Goal: Task Accomplishment & Management: Use online tool/utility

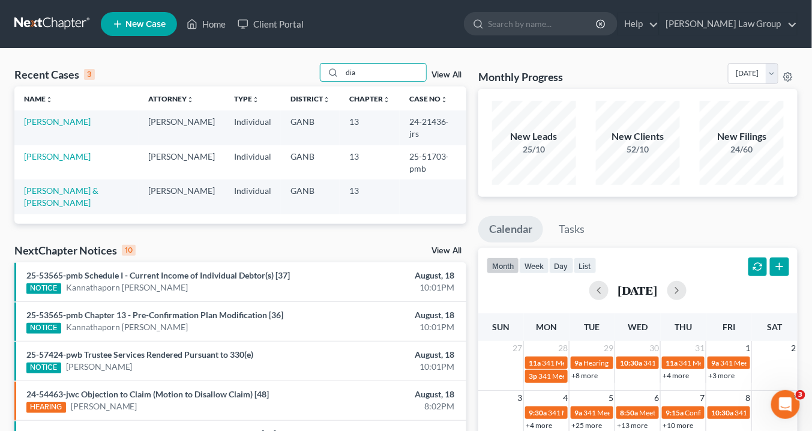
drag, startPoint x: 330, startPoint y: 72, endPoint x: 255, endPoint y: 65, distance: 75.3
click at [255, 65] on div "Recent Cases 3 dia View All" at bounding box center [240, 74] width 452 height 23
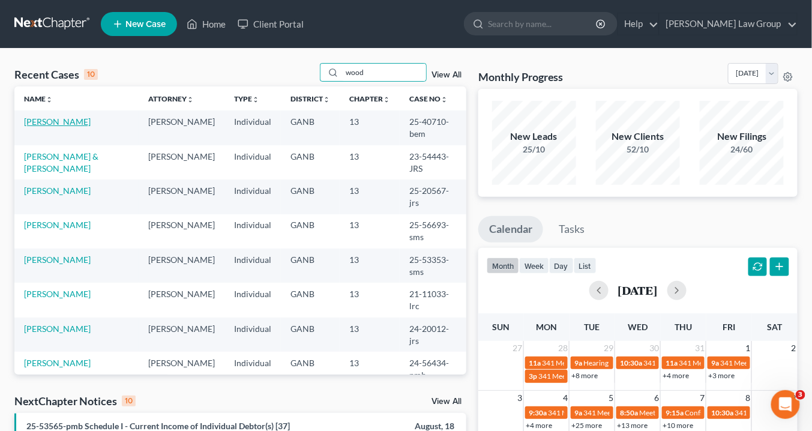
type input "wood"
click at [64, 123] on link "[PERSON_NAME]" at bounding box center [57, 121] width 67 height 10
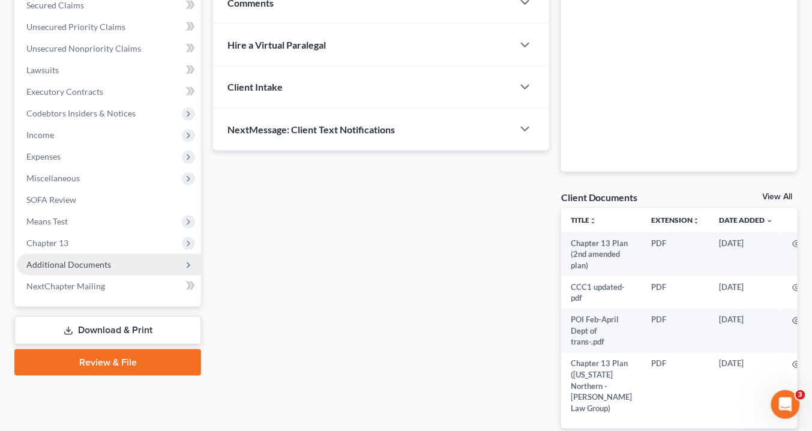
scroll to position [333, 0]
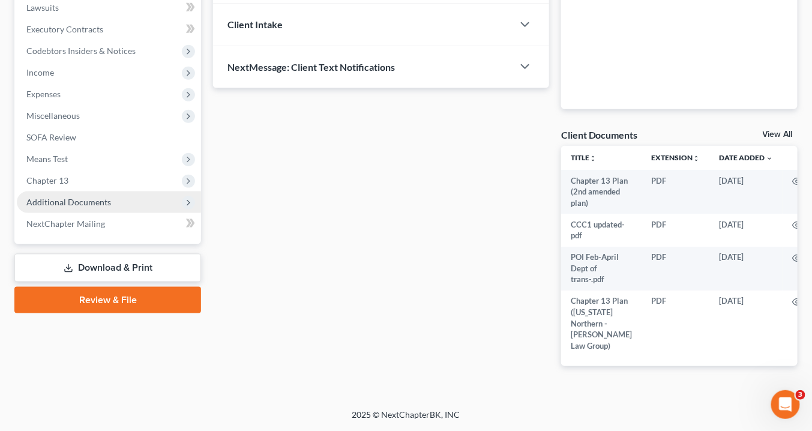
click at [58, 197] on span "Additional Documents" at bounding box center [68, 202] width 85 height 10
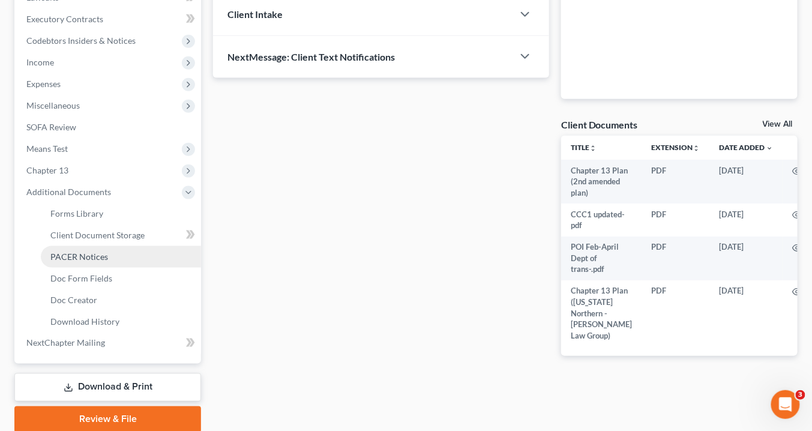
click at [78, 259] on span "PACER Notices" at bounding box center [79, 257] width 58 height 10
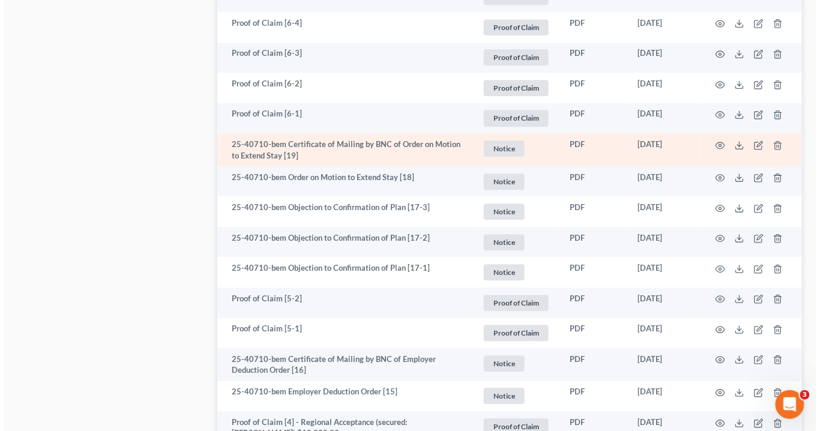
scroll to position [961, 0]
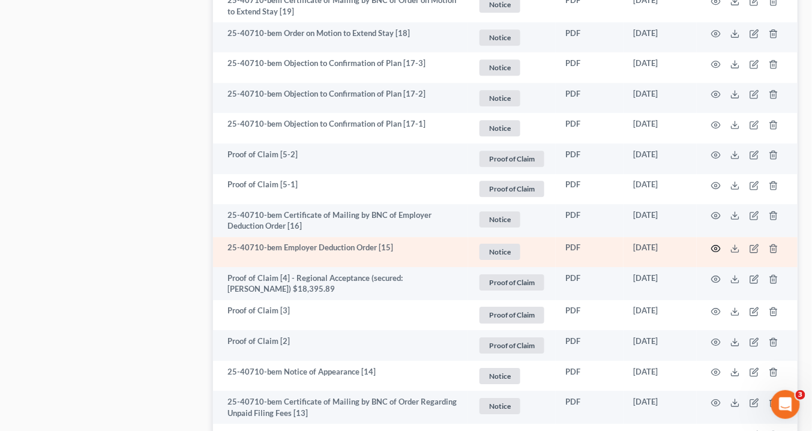
click at [718, 246] on icon "button" at bounding box center [716, 249] width 9 height 7
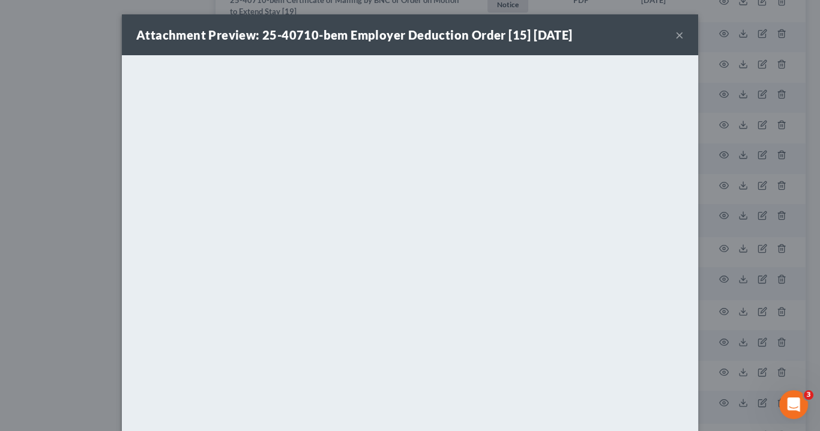
click at [675, 33] on button "×" at bounding box center [679, 35] width 8 height 14
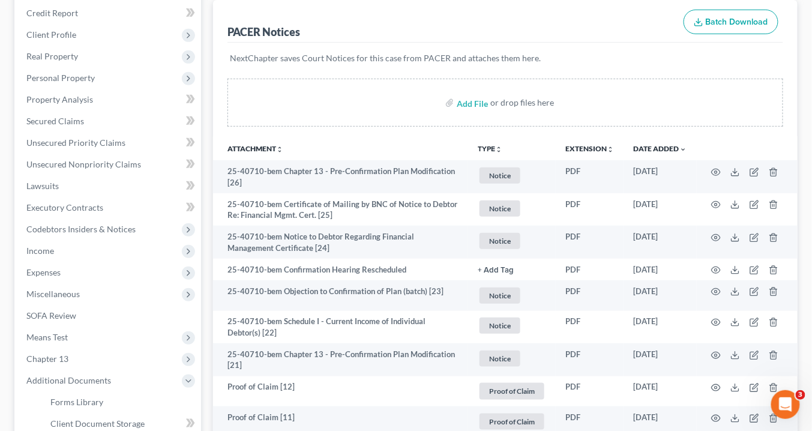
scroll to position [0, 0]
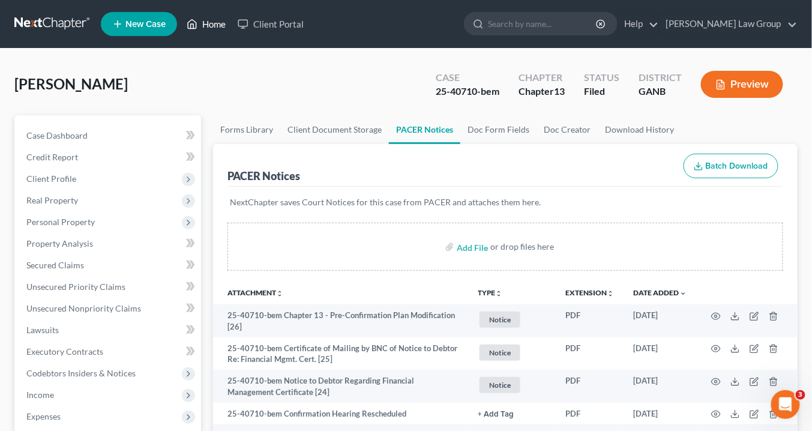
click at [210, 23] on link "Home" at bounding box center [206, 24] width 51 height 22
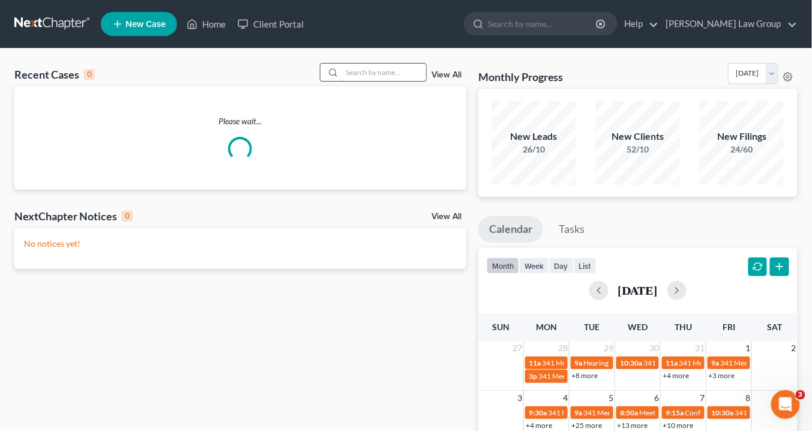
click at [366, 73] on input "search" at bounding box center [384, 72] width 84 height 17
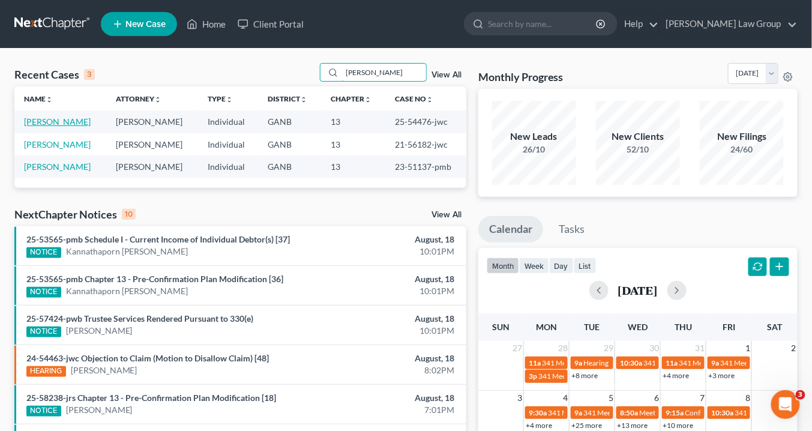
type input "[PERSON_NAME]"
click at [79, 121] on link "[PERSON_NAME]" at bounding box center [57, 121] width 67 height 10
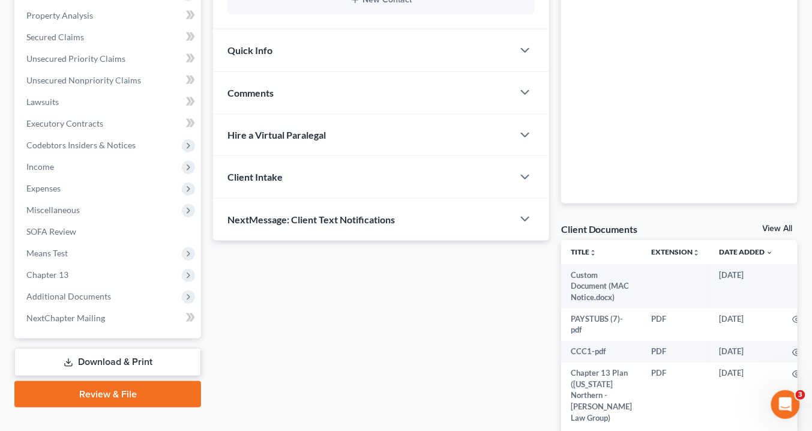
scroll to position [310, 0]
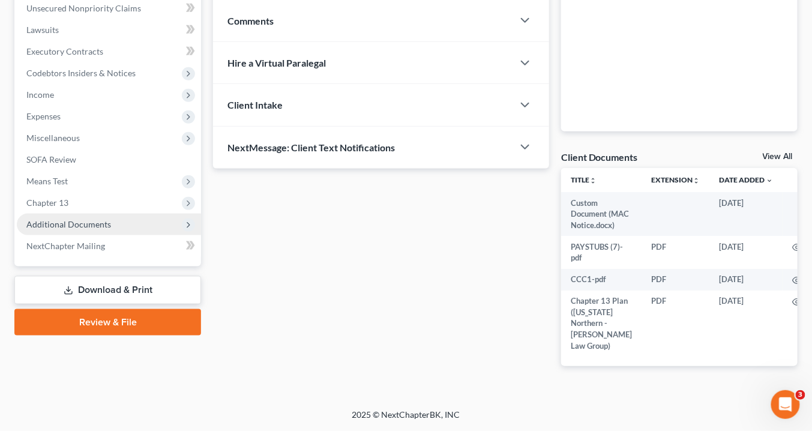
click at [110, 214] on span "Additional Documents" at bounding box center [109, 225] width 184 height 22
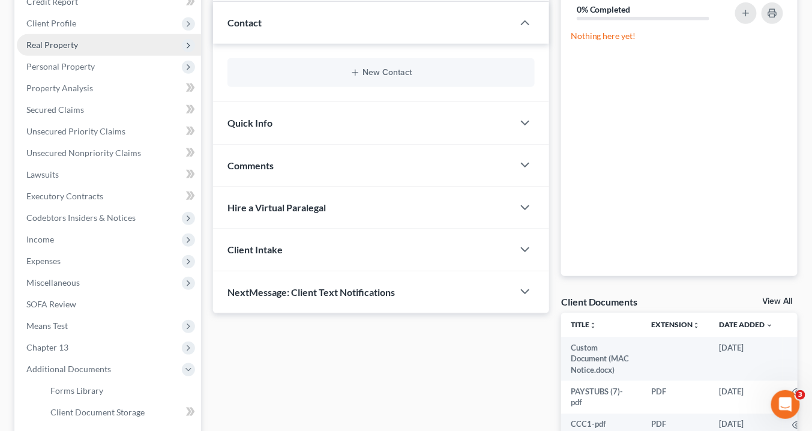
scroll to position [0, 0]
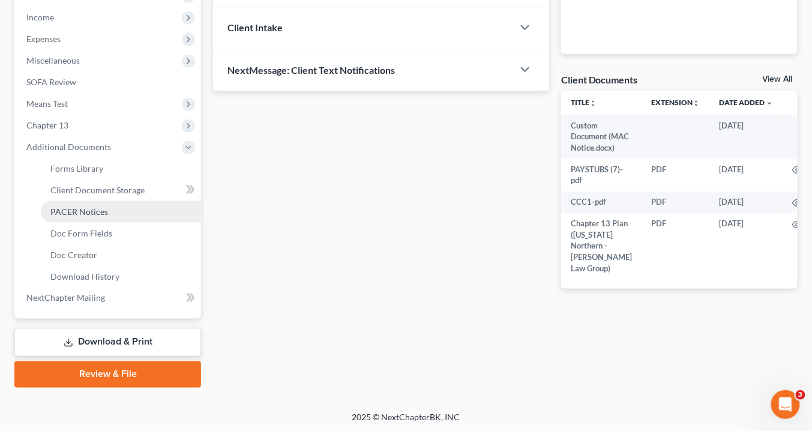
click at [107, 206] on link "PACER Notices" at bounding box center [121, 212] width 160 height 22
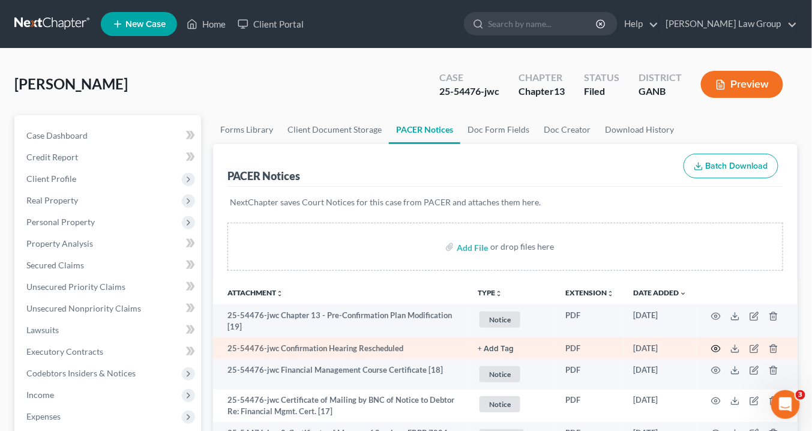
click at [715, 348] on circle "button" at bounding box center [716, 349] width 2 height 2
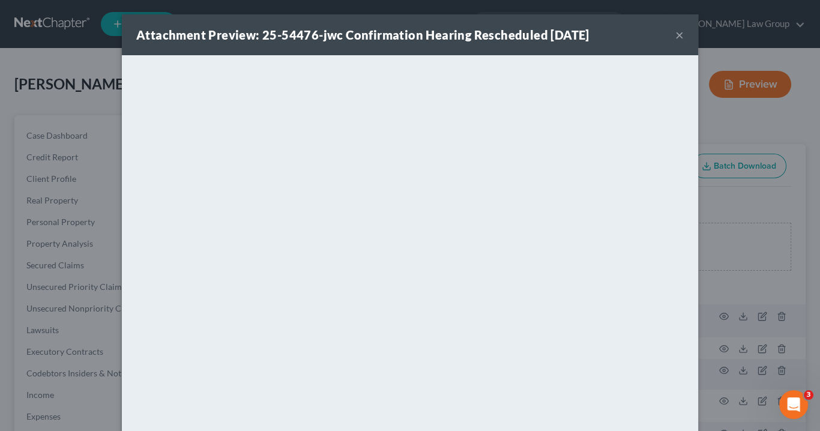
click at [675, 34] on button "×" at bounding box center [679, 35] width 8 height 14
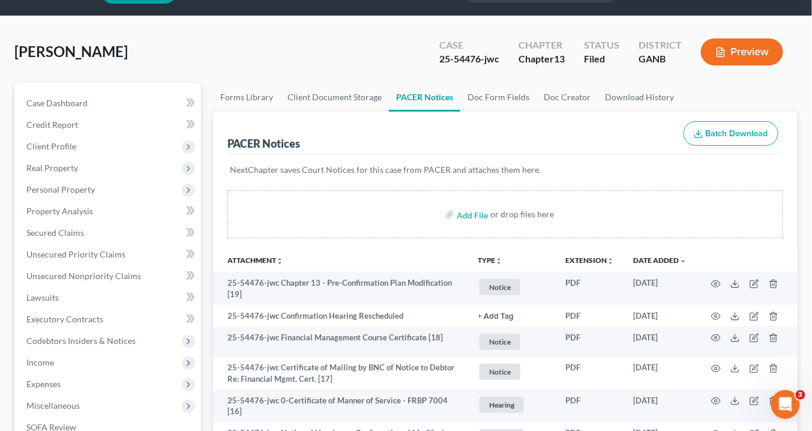
scroll to position [48, 0]
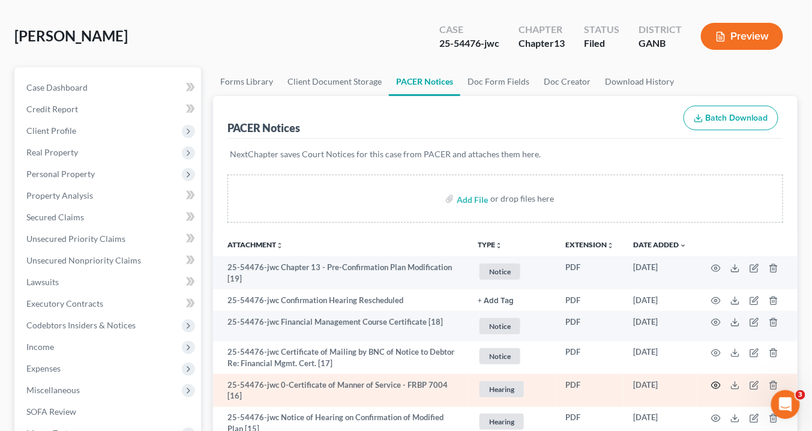
click at [717, 384] on circle "button" at bounding box center [716, 385] width 2 height 2
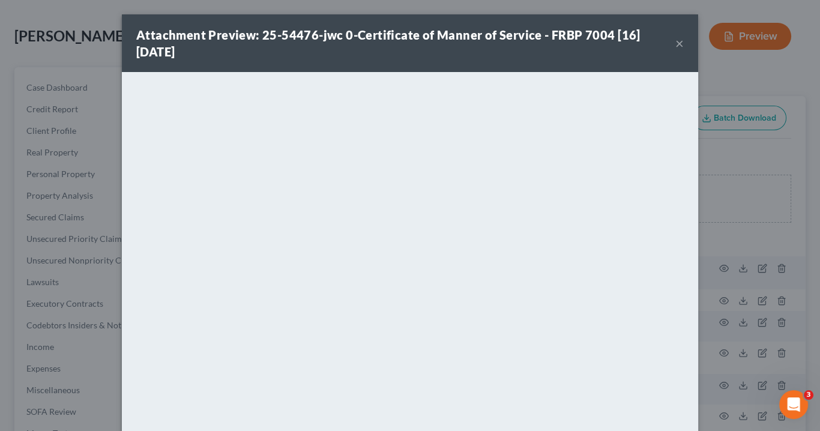
click at [675, 42] on button "×" at bounding box center [679, 43] width 8 height 14
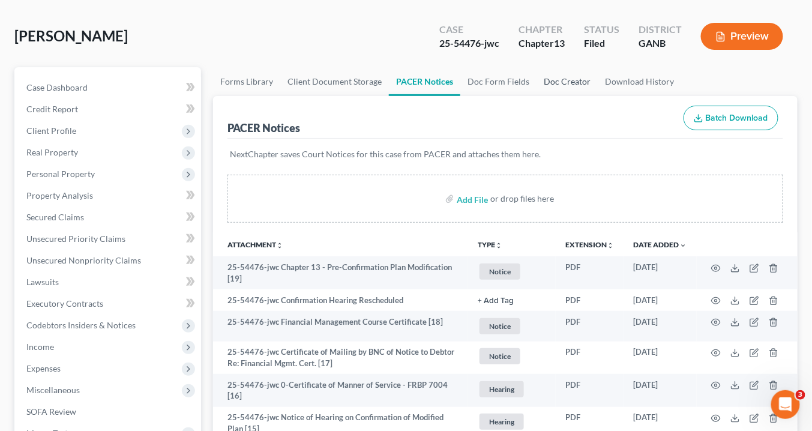
click at [554, 79] on link "Doc Creator" at bounding box center [567, 81] width 61 height 29
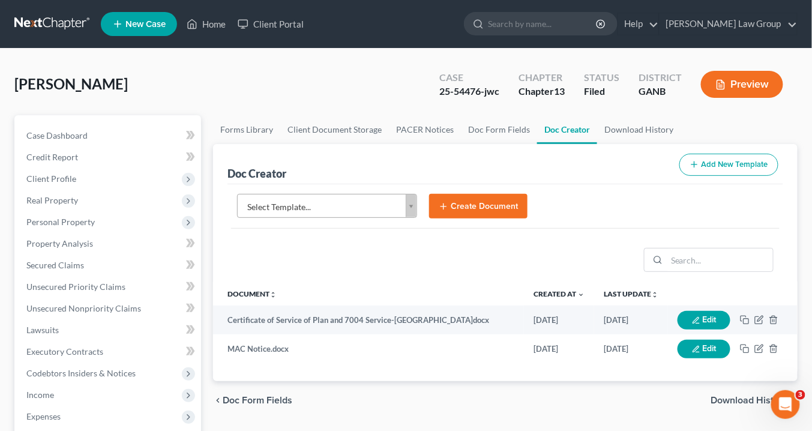
click at [414, 201] on body "Home New Case Client Portal [PERSON_NAME] Law Group [EMAIL_ADDRESS][DOMAIN_NAME…" at bounding box center [406, 405] width 812 height 811
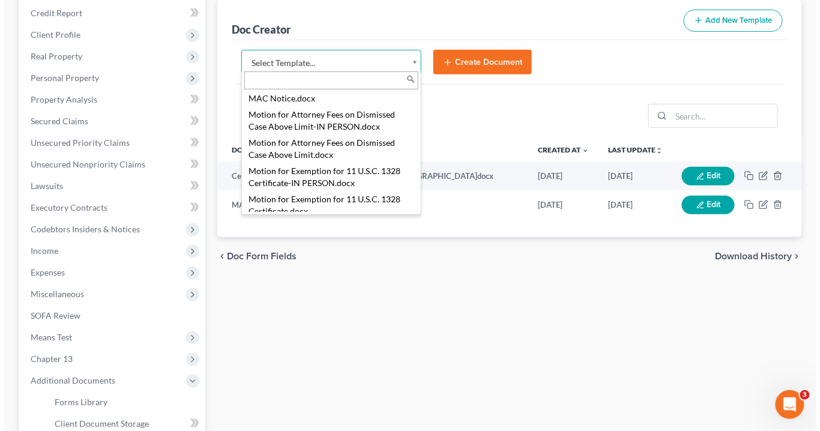
scroll to position [1239, 0]
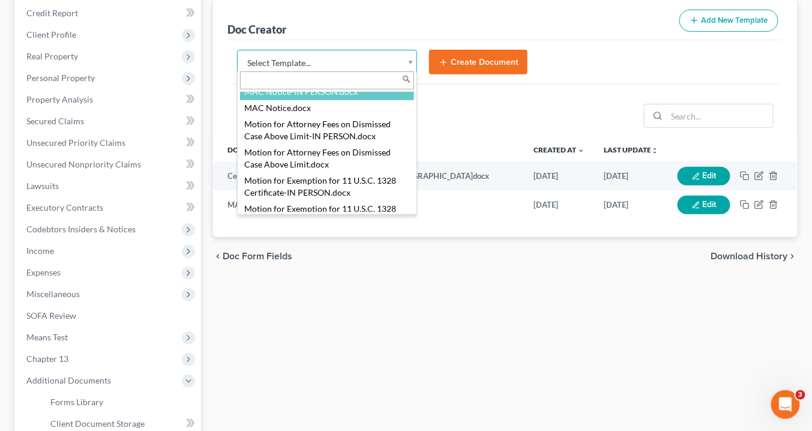
select select "116618"
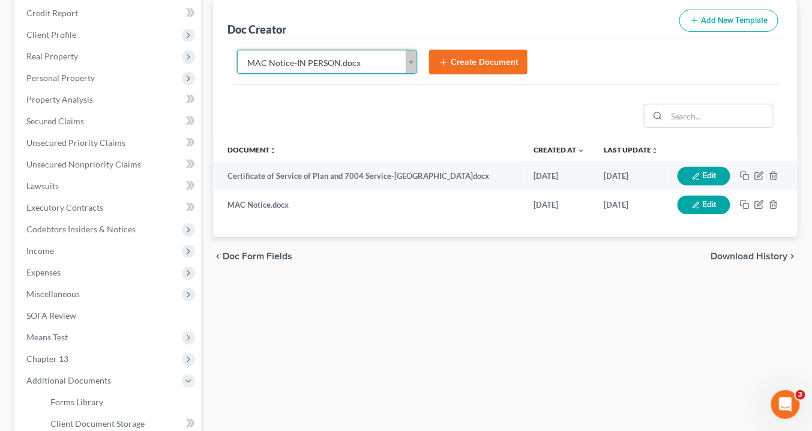
click at [492, 67] on button "Create Document" at bounding box center [478, 62] width 98 height 25
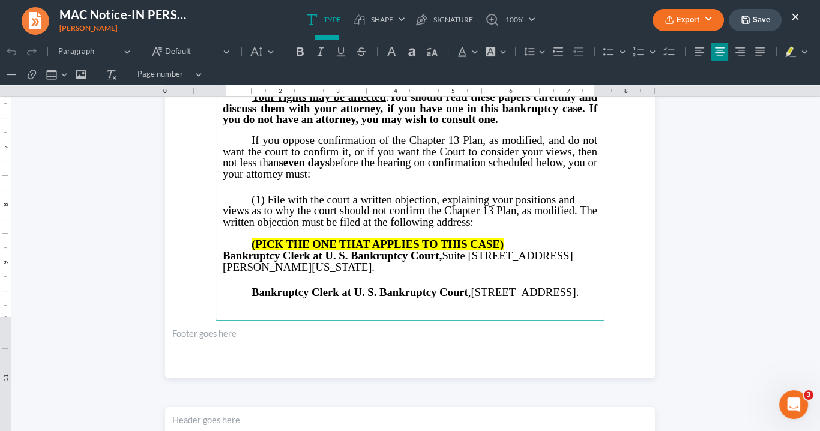
scroll to position [384, 0]
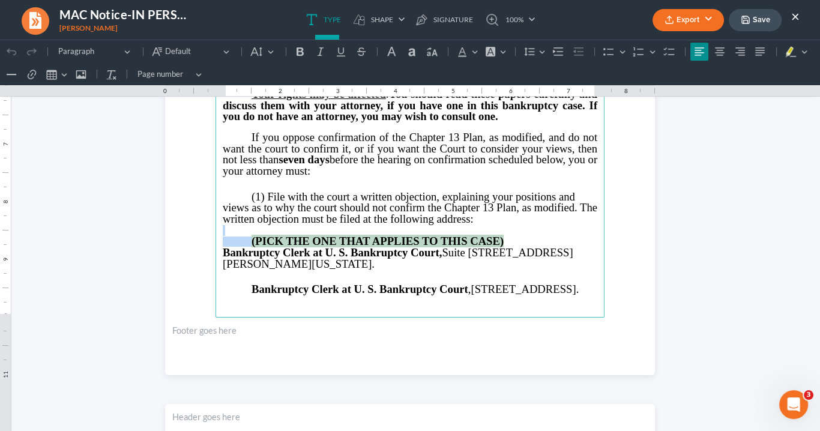
drag, startPoint x: 506, startPoint y: 235, endPoint x: 331, endPoint y: 219, distance: 174.9
click at [334, 224] on main "⁠⁠⁠⁠⁠⁠⁠ IN THE UNITED STATES BANKRUPTCY COURT NORTHERN DISTRICT OF [US_STATE] A…" at bounding box center [410, 58] width 389 height 519
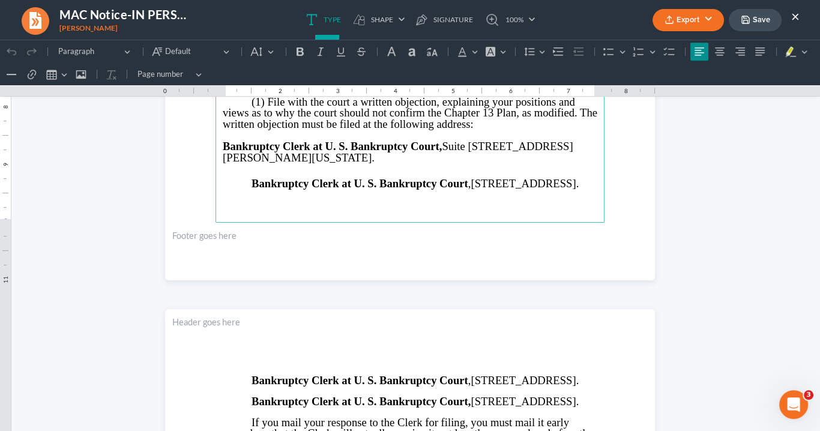
scroll to position [576, 0]
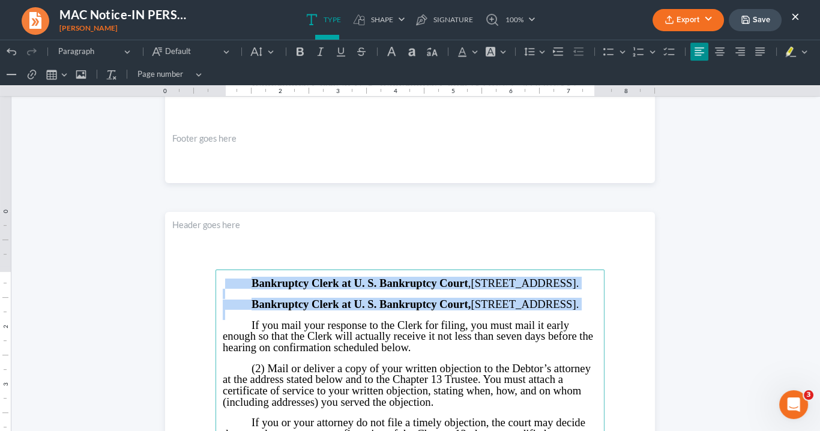
drag, startPoint x: 358, startPoint y: 333, endPoint x: 220, endPoint y: 280, distance: 148.4
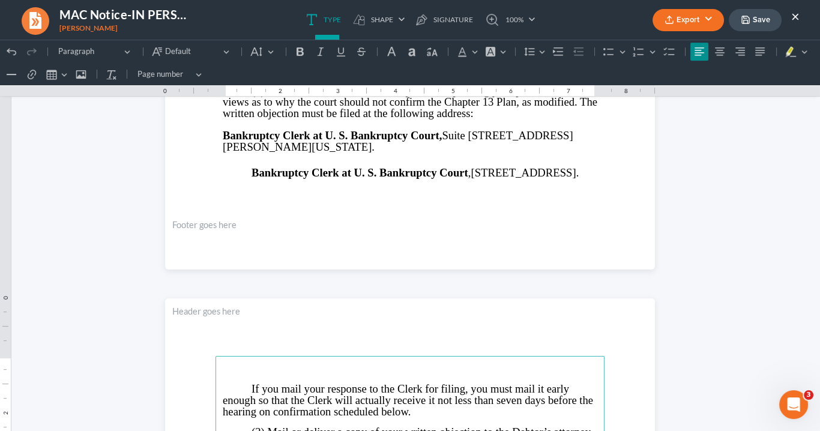
scroll to position [384, 0]
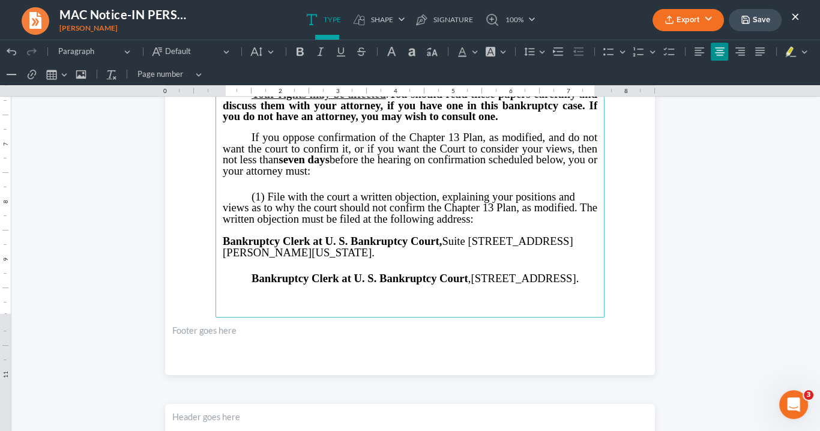
drag, startPoint x: 348, startPoint y: 289, endPoint x: 231, endPoint y: 262, distance: 120.0
click at [231, 262] on main "IN THE UNITED STATES BANKRUPTCY COURT NORTHERN DISTRICT OF [US_STATE] ATLANTA D…" at bounding box center [410, 58] width 389 height 519
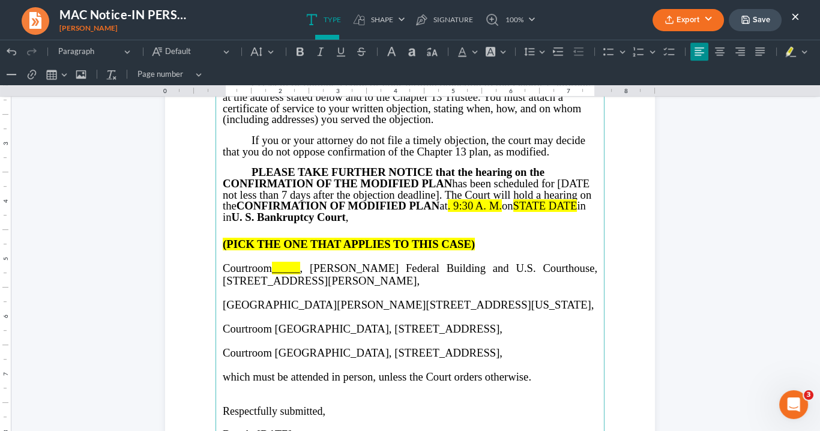
scroll to position [817, 0]
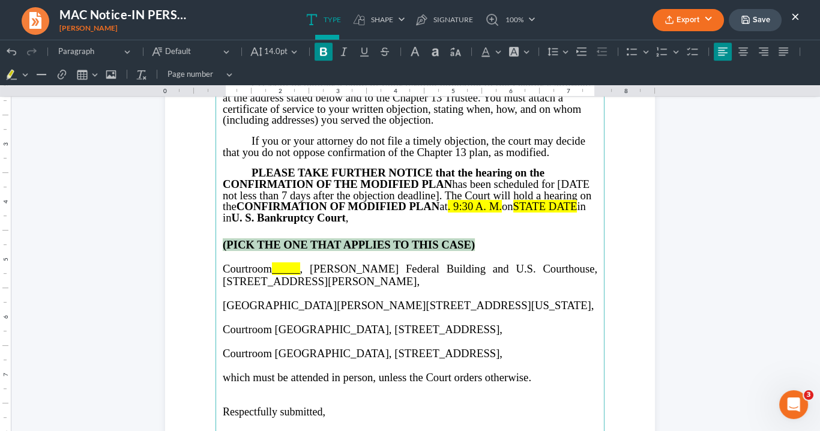
drag, startPoint x: 488, startPoint y: 245, endPoint x: 212, endPoint y: 243, distance: 275.6
click at [210, 244] on section "⁠⁠⁠⁠⁠⁠⁠ If you mail your response to the Clerk for filing, you must mail it ear…" at bounding box center [410, 289] width 490 height 634
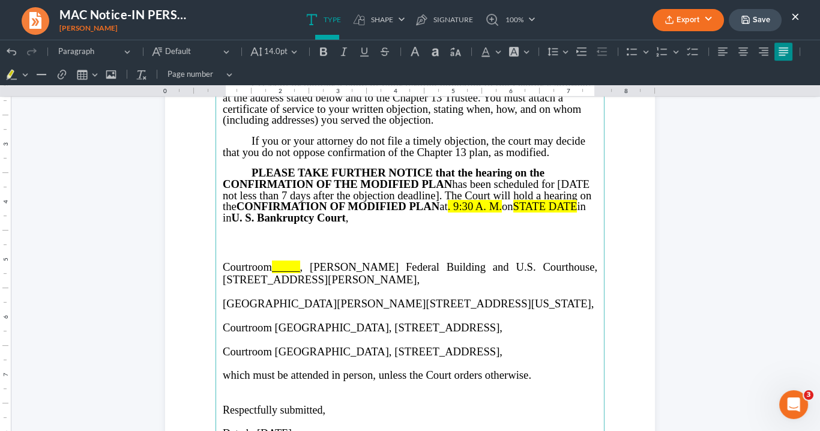
drag, startPoint x: 303, startPoint y: 265, endPoint x: 321, endPoint y: 264, distance: 17.5
click at [305, 265] on span ", [PERSON_NAME] Federal Building and U.S. Courthouse, [STREET_ADDRESS][PERSON_N…" at bounding box center [410, 273] width 375 height 25
click at [223, 268] on span "Courtroom 1203, [PERSON_NAME][GEOGRAPHIC_DATA] and U.S. Courthouse, [STREET_ADD…" at bounding box center [410, 273] width 375 height 25
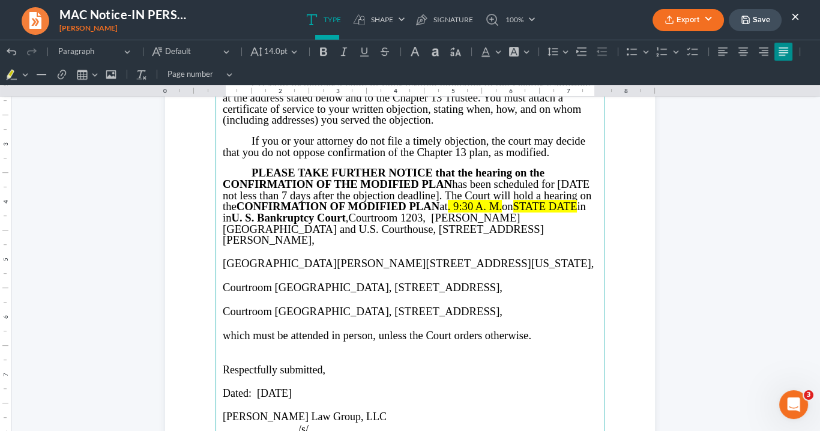
drag, startPoint x: 548, startPoint y: 313, endPoint x: 220, endPoint y: 244, distance: 335.5
click at [220, 244] on main "If you mail your response to the Clerk for filing, you must mail it early enoug…" at bounding box center [410, 288] width 389 height 519
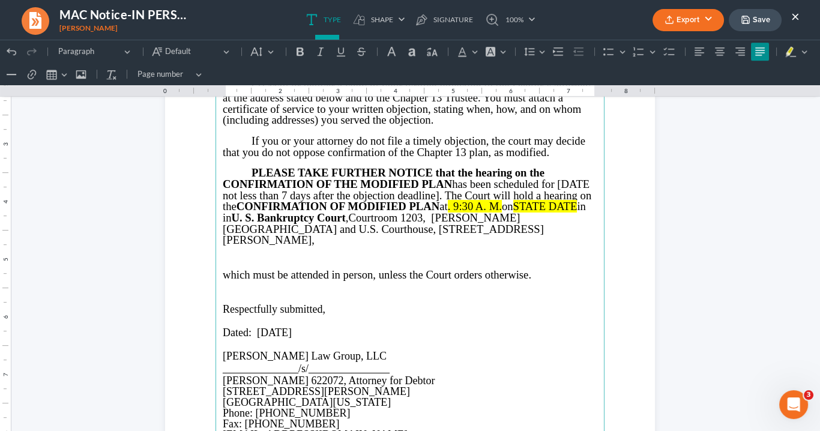
click at [217, 261] on main "If you mail your response to the Clerk for filing, you must mail it early enoug…" at bounding box center [410, 288] width 389 height 519
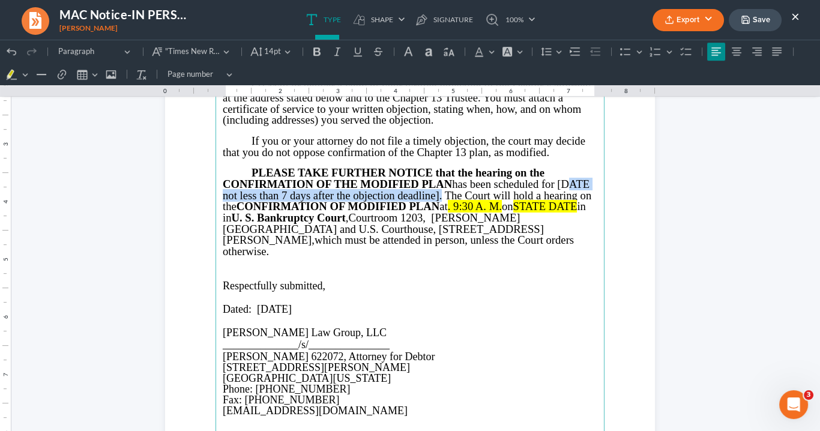
drag, startPoint x: 434, startPoint y: 193, endPoint x: 567, endPoint y: 181, distance: 133.9
click at [558, 181] on span "PLEASE TAKE FURTHER NOTICE that the hearing on the CONFIRMATION OF THE MODIFIED…" at bounding box center [407, 189] width 369 height 46
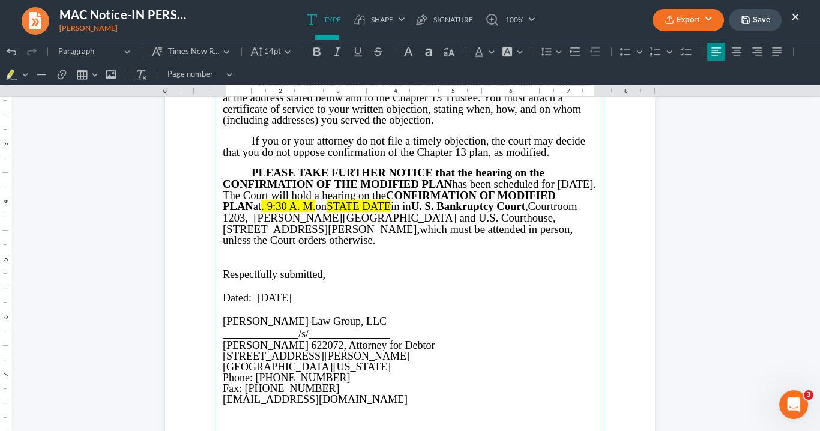
click at [460, 206] on span "in in U. S. Bankruptcy Court ," at bounding box center [459, 206] width 137 height 13
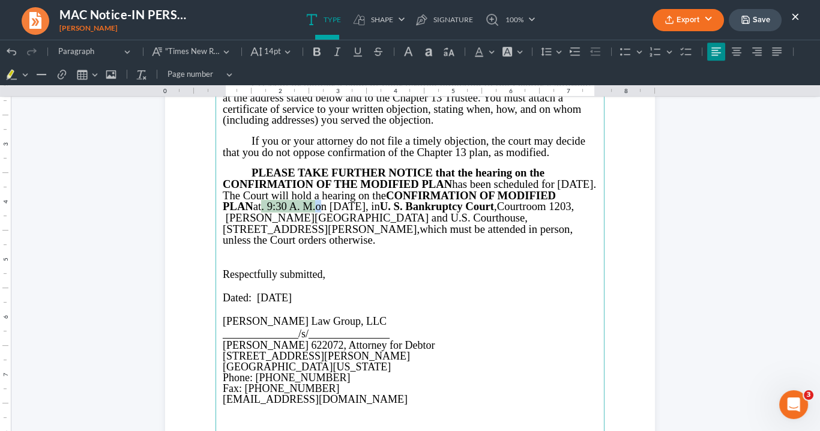
drag, startPoint x: 381, startPoint y: 205, endPoint x: 327, endPoint y: 201, distance: 54.2
click at [324, 202] on p "PLEASE TAKE FURTHER NOTICE that the hearing on the CONFIRMATION OF THE MODIFIED…" at bounding box center [410, 207] width 375 height 79
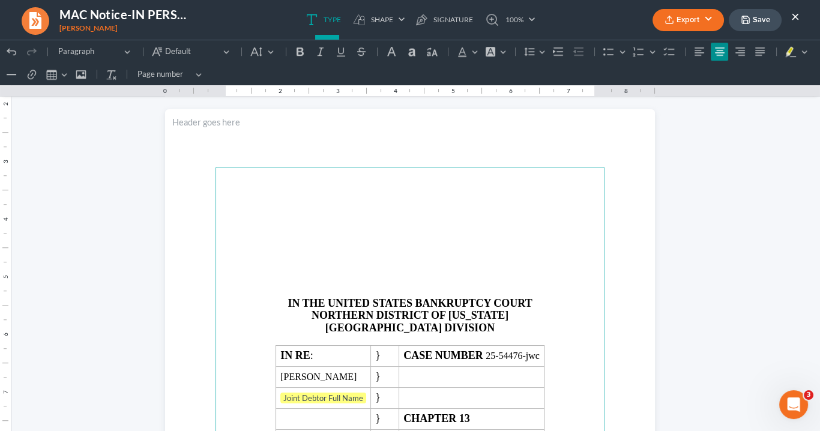
scroll to position [1393, 0]
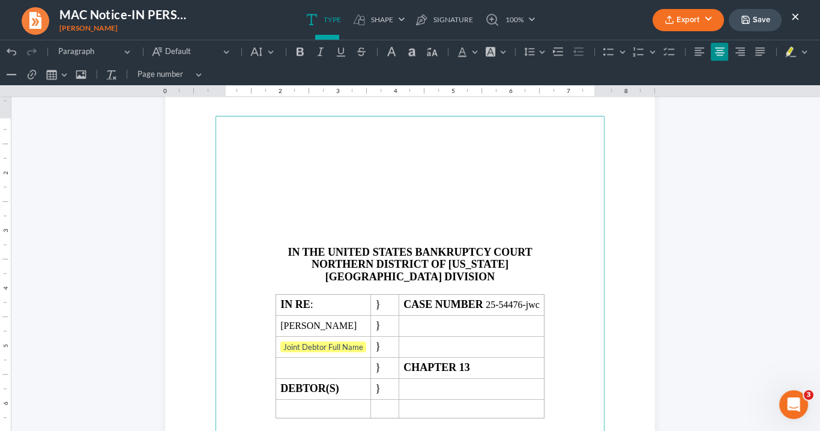
click at [334, 217] on p "Rich Text Editor, page-2-main" at bounding box center [410, 218] width 375 height 11
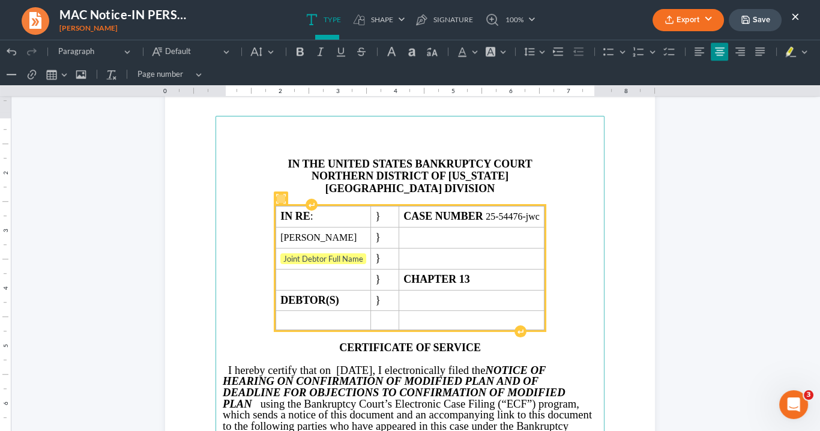
scroll to position [1585, 0]
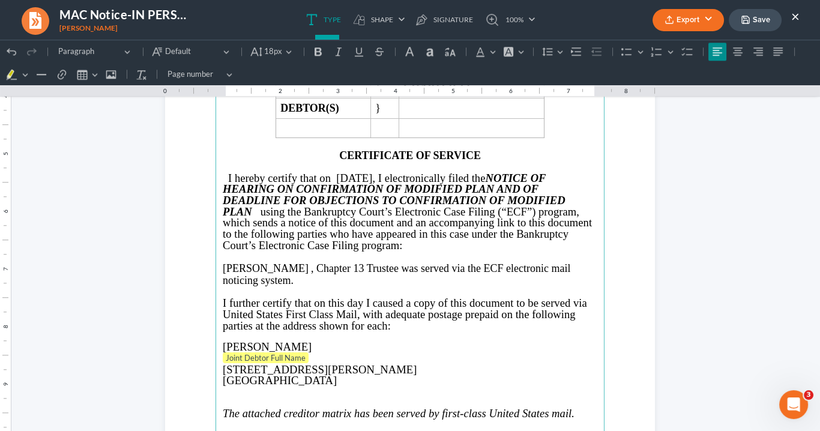
click at [381, 265] on span "Trustee was served via the ECF electronic mail noticing system." at bounding box center [397, 274] width 348 height 25
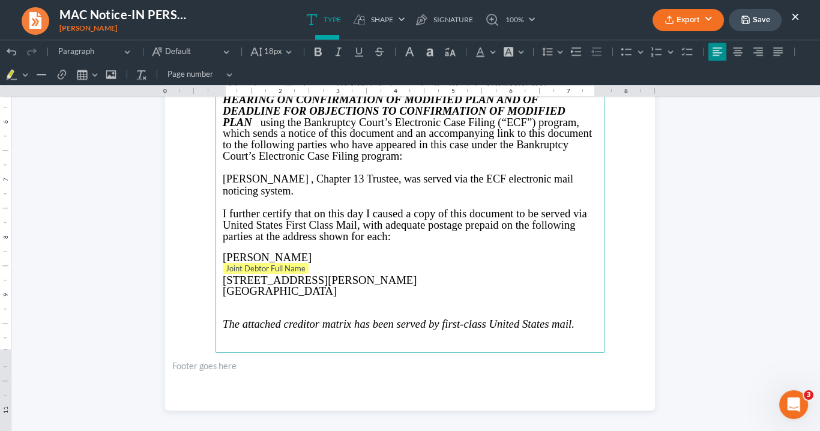
scroll to position [1729, 0]
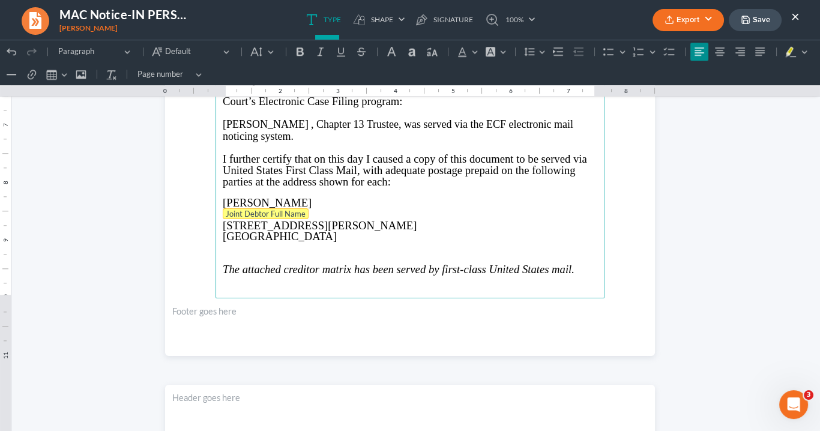
drag, startPoint x: 310, startPoint y: 213, endPoint x: 231, endPoint y: 205, distance: 79.7
click at [231, 208] on p "Joint Debtor Full Name" at bounding box center [410, 214] width 375 height 12
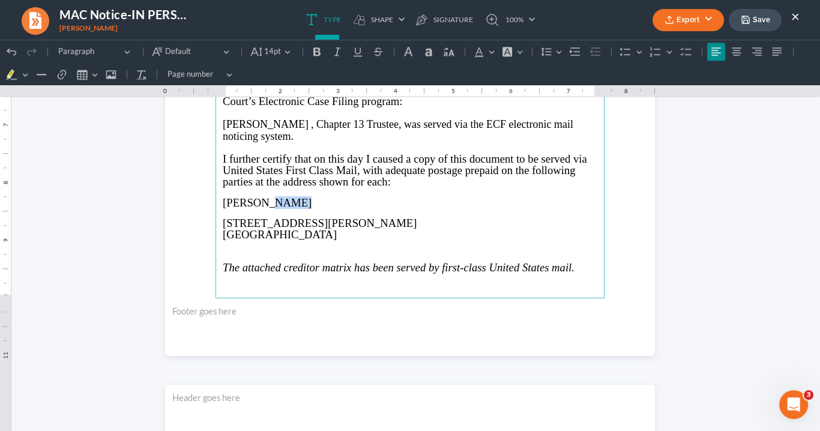
drag, startPoint x: 268, startPoint y: 202, endPoint x: 313, endPoint y: 207, distance: 45.3
click at [313, 207] on main "IN THE UNITED STATES BANKRUPTCY COURT NORTHERN DISTRICT OF [US_STATE] ATLANTA D…" at bounding box center [410, 39] width 389 height 519
click at [223, 219] on span "[STREET_ADDRESS][PERSON_NAME]" at bounding box center [320, 223] width 194 height 13
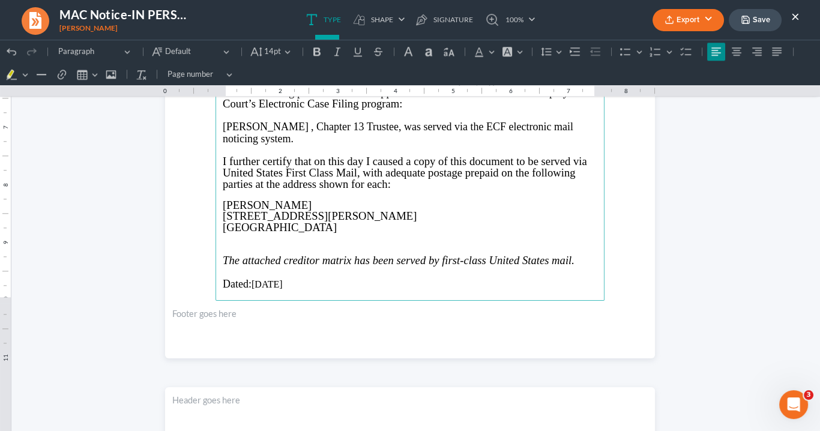
scroll to position [1728, 0]
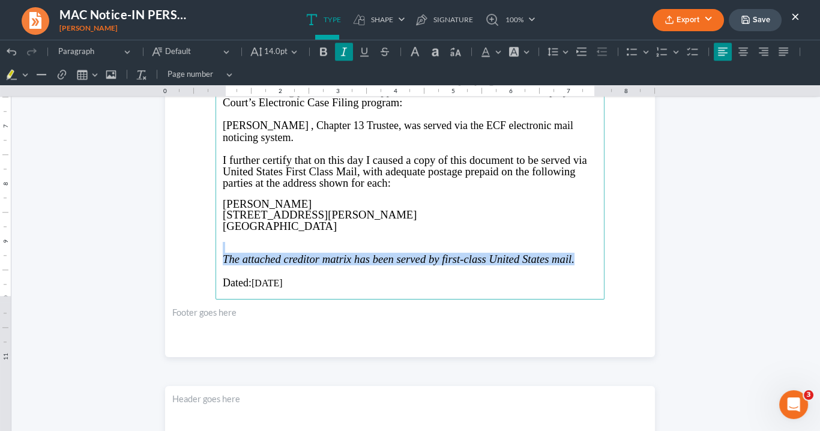
drag, startPoint x: 584, startPoint y: 253, endPoint x: 291, endPoint y: 246, distance: 293.1
click at [291, 246] on main "IN THE UNITED STATES BANKRUPTCY COURT NORTHERN DISTRICT OF [US_STATE] ATLANTA D…" at bounding box center [410, 40] width 389 height 519
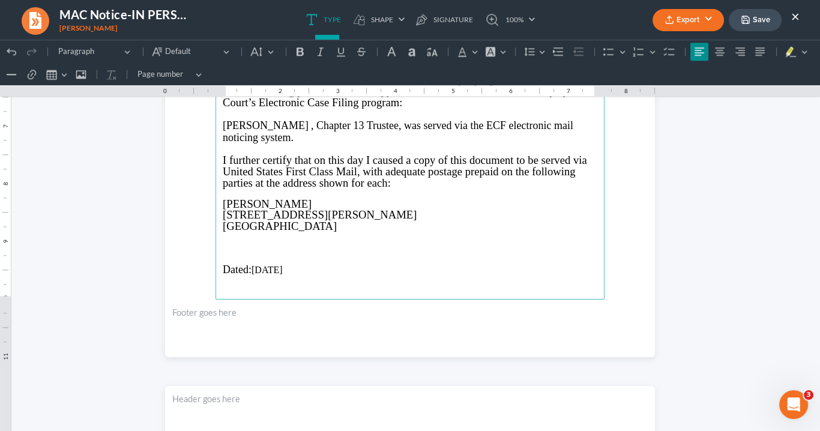
click at [228, 234] on p "Rich Text Editor, page-2-main" at bounding box center [410, 237] width 375 height 10
drag, startPoint x: 300, startPoint y: 230, endPoint x: 219, endPoint y: 230, distance: 81.1
click at [223, 232] on p "Served via US Mail" at bounding box center [410, 237] width 375 height 10
click at [313, 53] on button "Italic (Ctrl+I) Italic" at bounding box center [321, 52] width 18 height 18
click at [339, 253] on p "Rich Text Editor, page-2-main" at bounding box center [410, 258] width 375 height 11
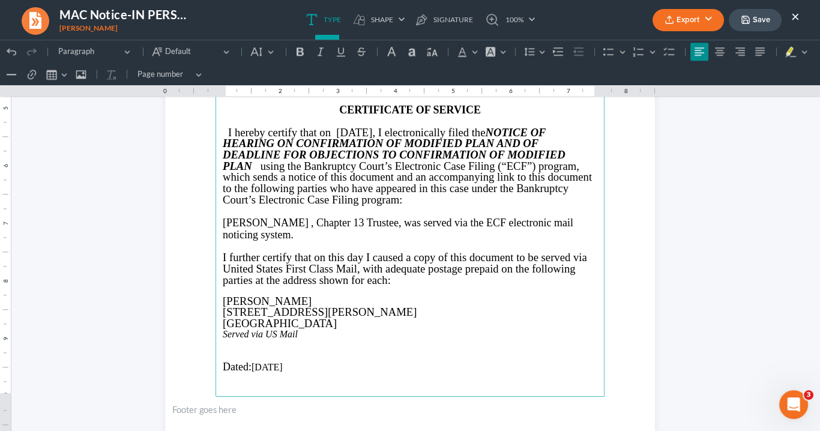
scroll to position [1625, 0]
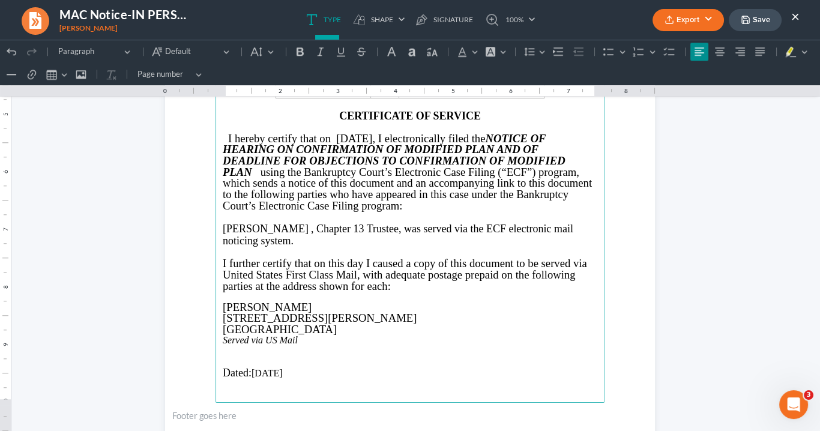
click at [258, 168] on icon "Rich Text Editor, page-2-main" at bounding box center [257, 172] width 5 height 13
click at [295, 226] on p "[PERSON_NAME] , Chapter 13 Trustee, was served via the ECF electronic mail noti…" at bounding box center [410, 235] width 375 height 25
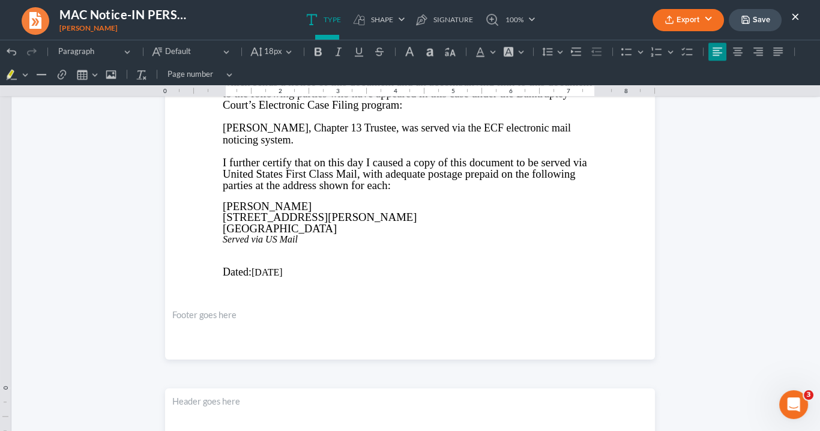
scroll to position [1673, 0]
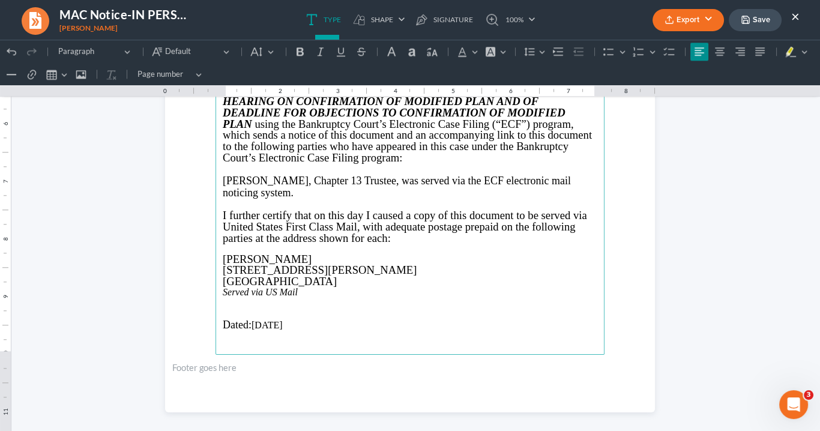
click at [226, 303] on p "Rich Text Editor, page-2-main" at bounding box center [410, 302] width 375 height 11
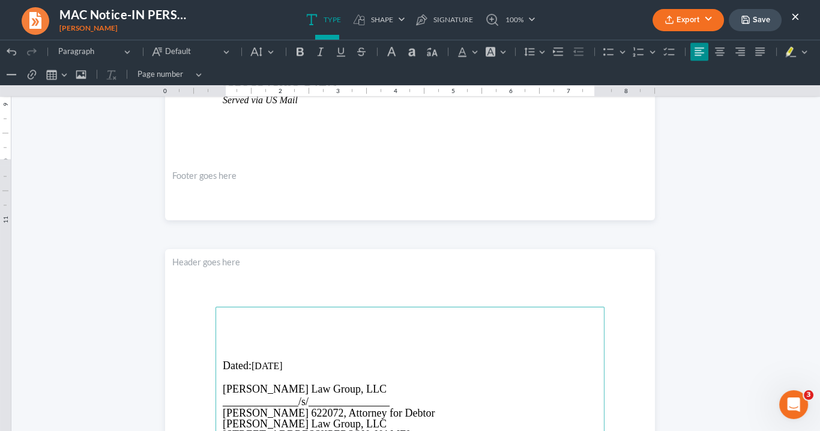
scroll to position [1871, 0]
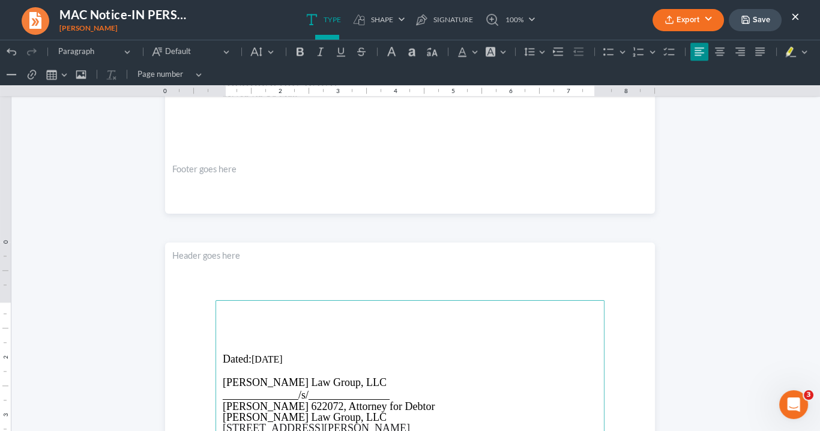
click at [229, 324] on p "Rich Text Editor, page-3-main" at bounding box center [410, 325] width 375 height 11
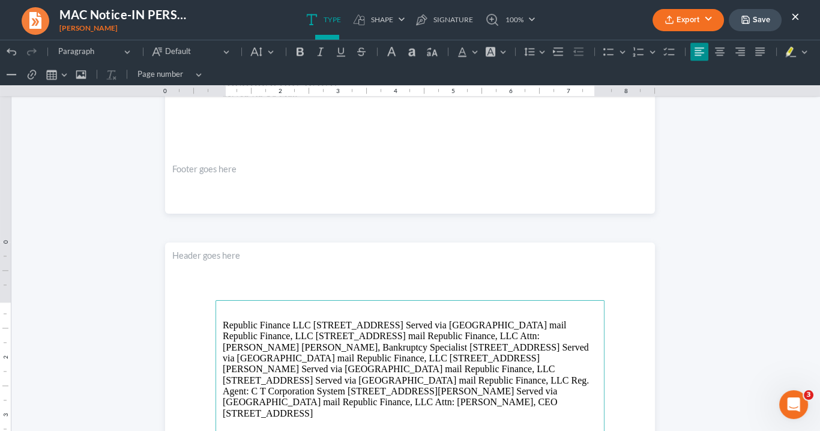
scroll to position [2016, 0]
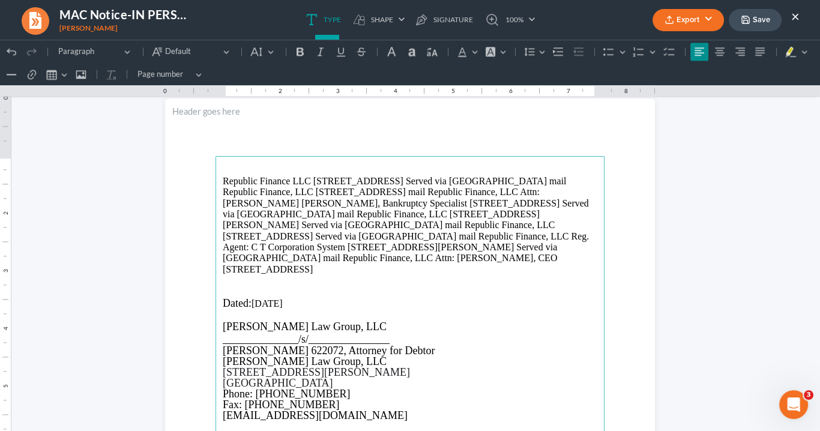
click at [314, 180] on p "Republic Finance LLC [STREET_ADDRESS] Served via [GEOGRAPHIC_DATA] mail Republi…" at bounding box center [410, 226] width 375 height 100
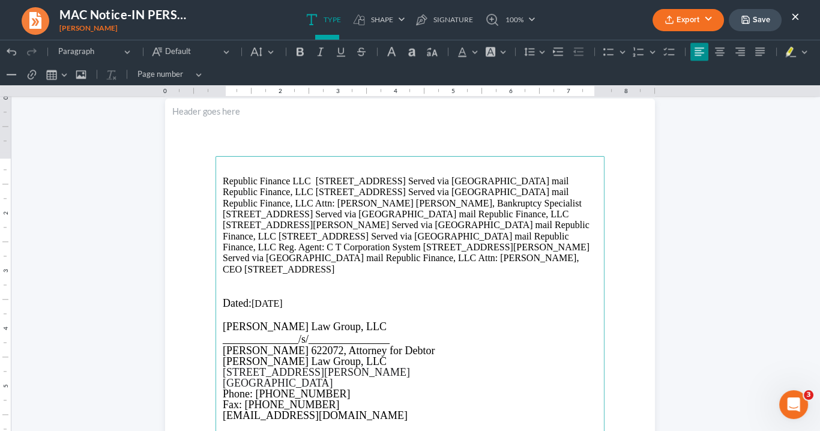
click at [311, 181] on p "Republic Finance LLC [STREET_ADDRESS] Served via [GEOGRAPHIC_DATA] mail Republi…" at bounding box center [410, 226] width 375 height 100
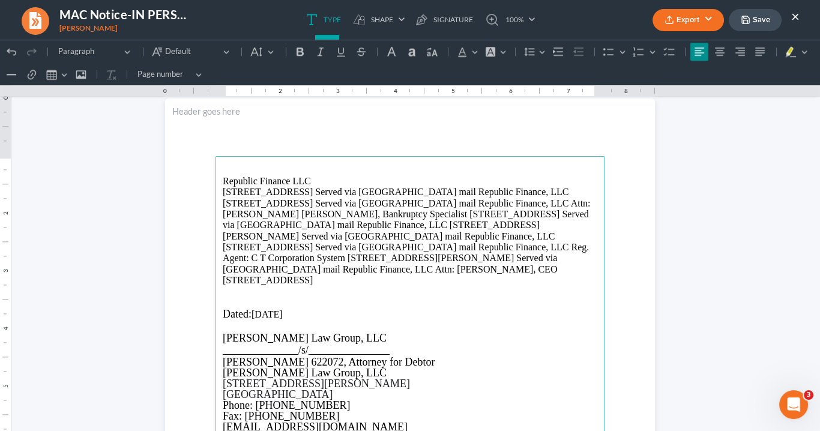
click at [298, 191] on p "[STREET_ADDRESS] Served via [GEOGRAPHIC_DATA] mail Republic Finance, LLC [STREE…" at bounding box center [410, 237] width 375 height 100
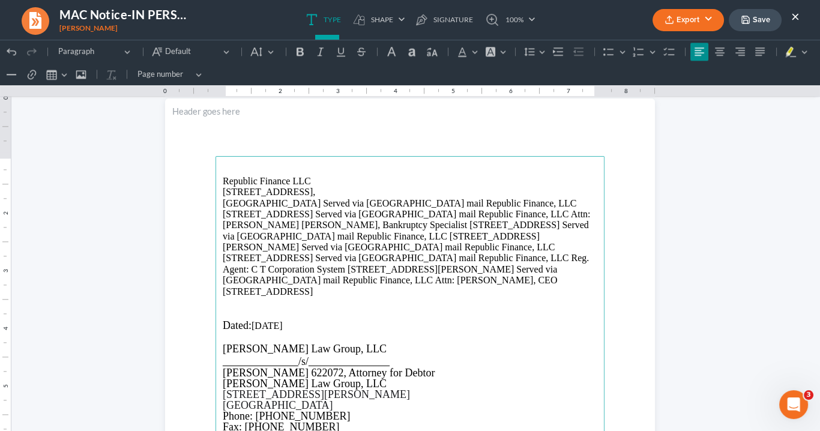
click at [246, 201] on p "[GEOGRAPHIC_DATA] Served via [GEOGRAPHIC_DATA] mail Republic Finance, LLC [STRE…" at bounding box center [410, 248] width 375 height 100
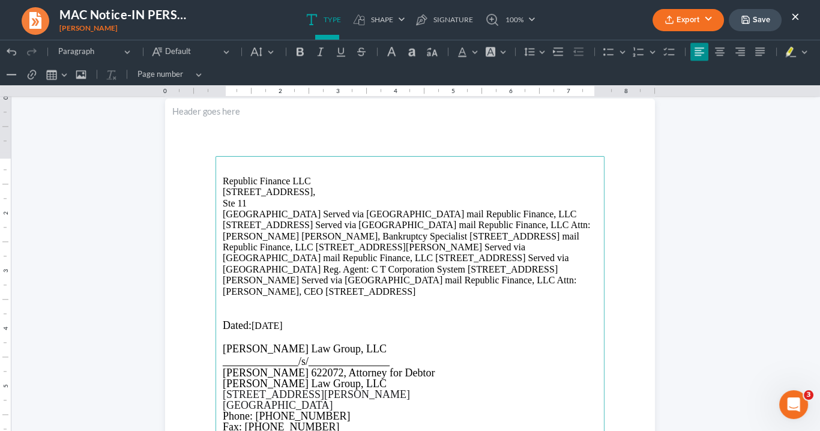
click at [307, 213] on p "[GEOGRAPHIC_DATA] Served via [GEOGRAPHIC_DATA] mail Republic Finance, LLC [STRE…" at bounding box center [410, 253] width 375 height 88
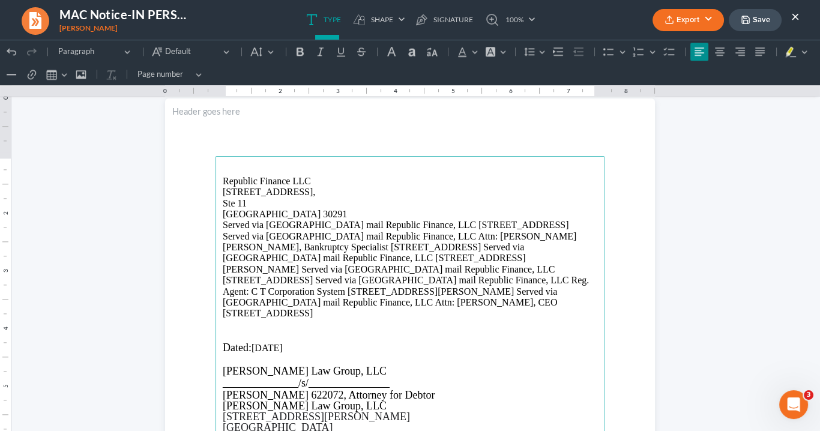
click at [337, 225] on p "Served via [GEOGRAPHIC_DATA] mail Republic Finance, LLC [STREET_ADDRESS] Served…" at bounding box center [410, 270] width 375 height 100
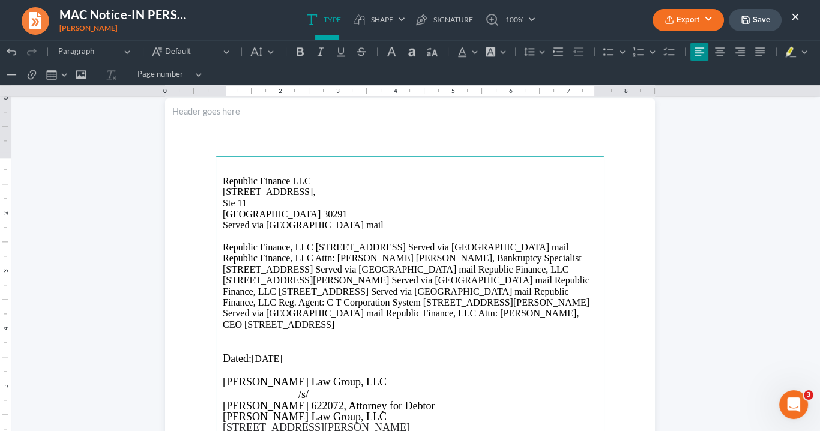
click at [312, 246] on p "Republic Finance, LLC [STREET_ADDRESS] Served via [GEOGRAPHIC_DATA] mail Republ…" at bounding box center [410, 286] width 375 height 88
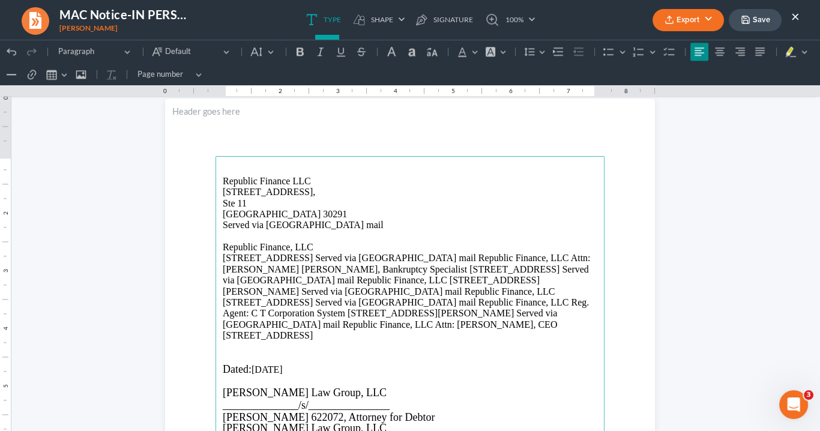
click at [286, 256] on p "[STREET_ADDRESS] Served via [GEOGRAPHIC_DATA] mail Republic Finance, LLC Attn: …" at bounding box center [410, 297] width 375 height 88
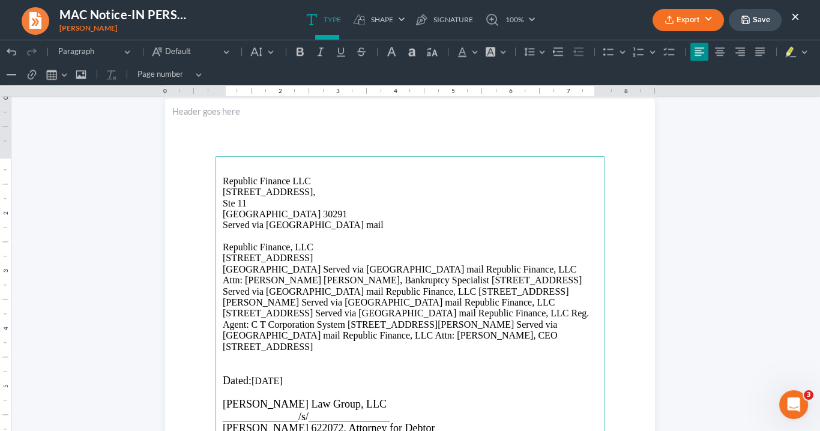
click at [311, 269] on p "[GEOGRAPHIC_DATA] Served via [GEOGRAPHIC_DATA] mail Republic Finance, LLC Attn:…" at bounding box center [410, 308] width 375 height 88
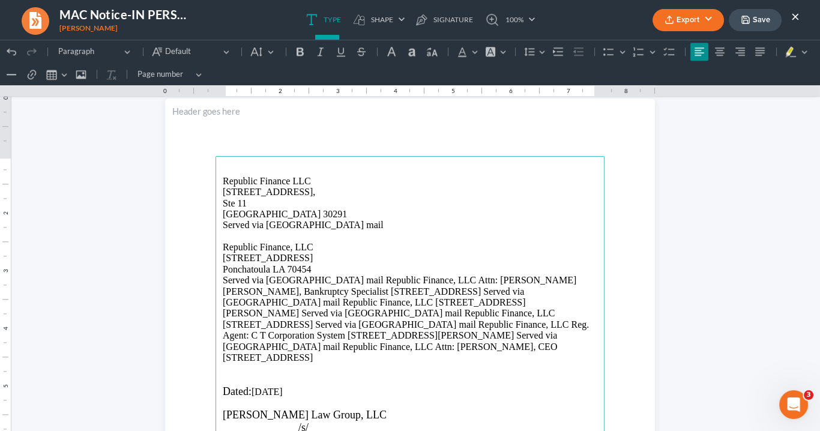
click at [336, 277] on p "Served via [GEOGRAPHIC_DATA] mail Republic Finance, LLC Attn: [PERSON_NAME] [PE…" at bounding box center [410, 319] width 375 height 88
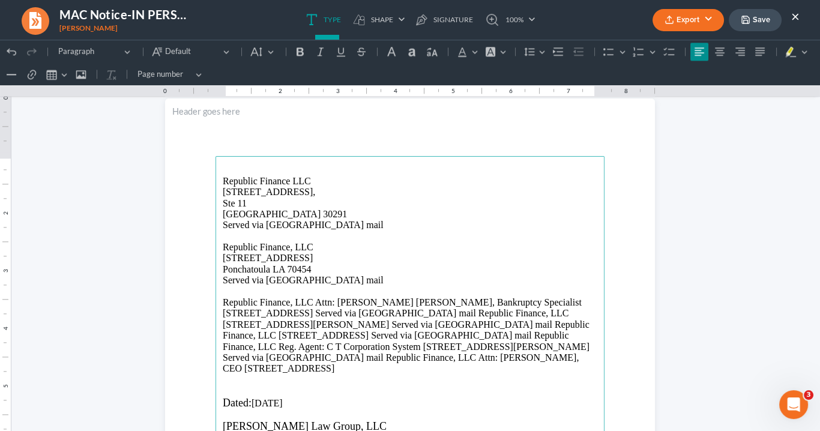
click at [312, 301] on p "Republic Finance, LLC Attn: [PERSON_NAME] [PERSON_NAME], Bankruptcy Specialist …" at bounding box center [410, 335] width 375 height 77
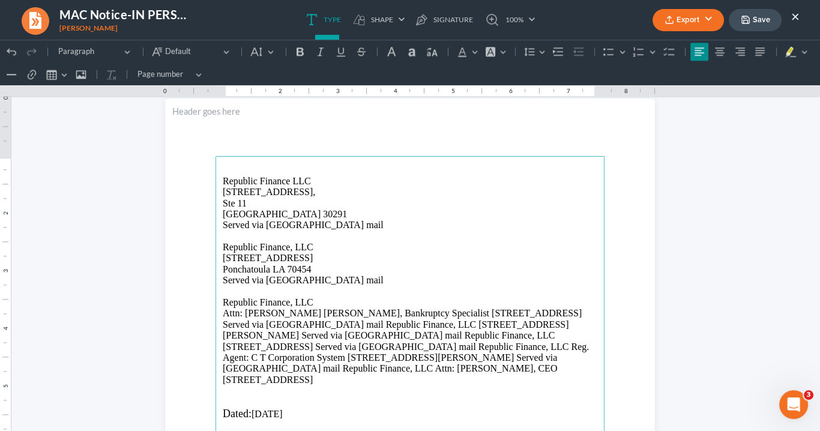
click at [435, 313] on p "Attn: [PERSON_NAME] [PERSON_NAME], Bankruptcy Specialist [STREET_ADDRESS] Serve…" at bounding box center [410, 346] width 375 height 77
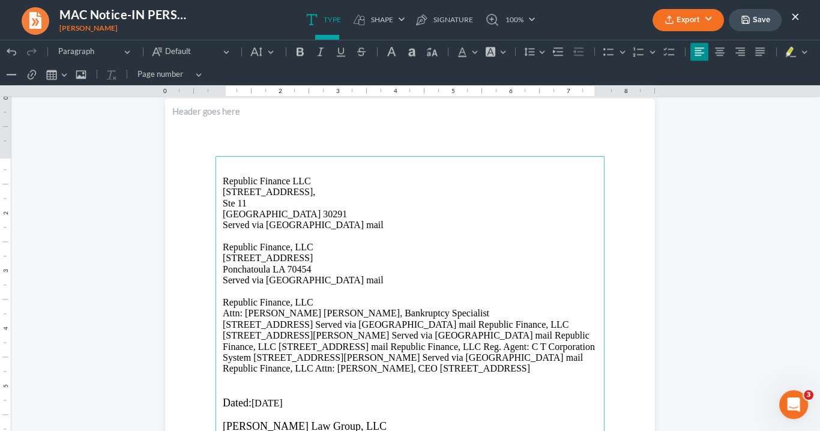
click at [286, 322] on p "[STREET_ADDRESS] Served via [GEOGRAPHIC_DATA] mail Republic Finance, LLC [STREE…" at bounding box center [410, 346] width 375 height 55
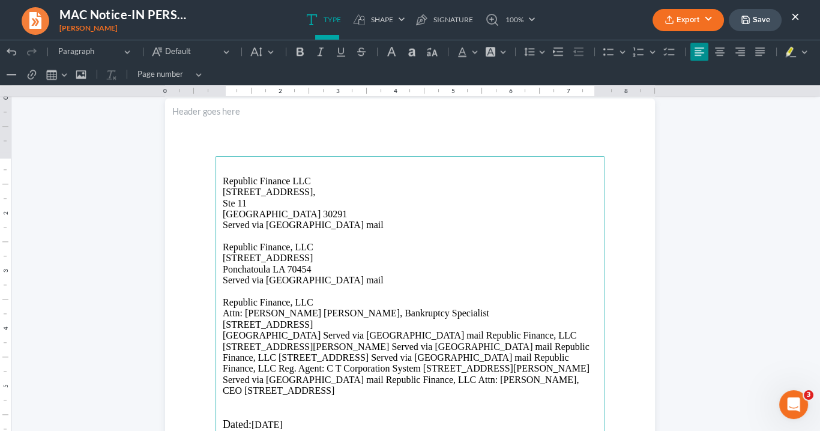
click at [311, 334] on p "[GEOGRAPHIC_DATA] Served via [GEOGRAPHIC_DATA] mail Republic Finance, LLC [STRE…" at bounding box center [410, 363] width 375 height 66
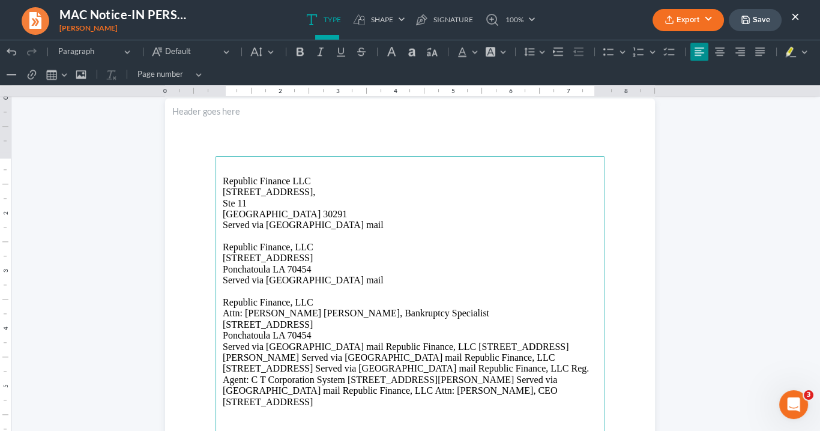
click at [336, 345] on p "Served via [GEOGRAPHIC_DATA] mail Republic Finance, LLC [STREET_ADDRESS][PERSON…" at bounding box center [410, 375] width 375 height 66
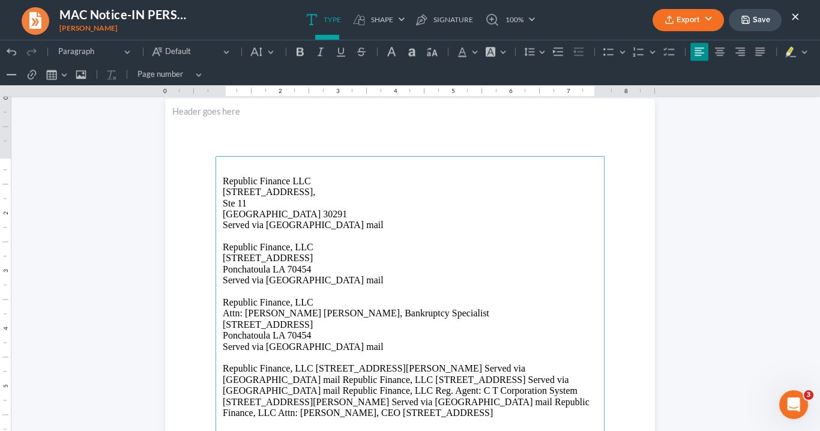
click at [311, 367] on p "Republic Finance, LLC [STREET_ADDRESS][PERSON_NAME] Served via [GEOGRAPHIC_DATA…" at bounding box center [410, 390] width 375 height 55
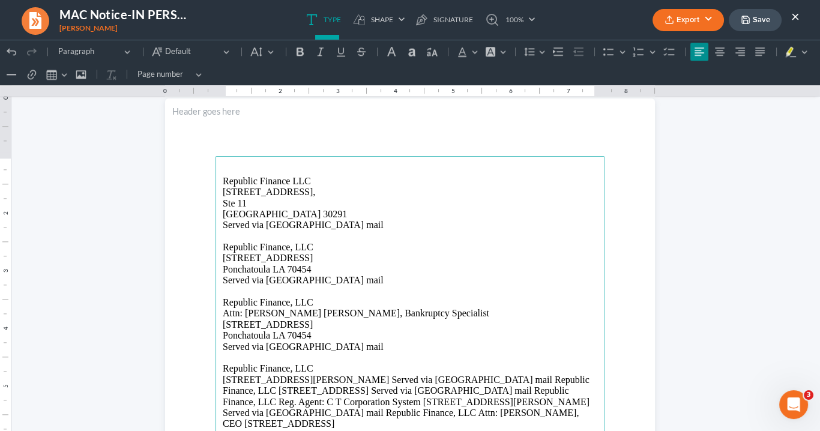
click at [315, 379] on p "[STREET_ADDRESS][PERSON_NAME] Served via [GEOGRAPHIC_DATA] mail Republic Financ…" at bounding box center [410, 402] width 375 height 55
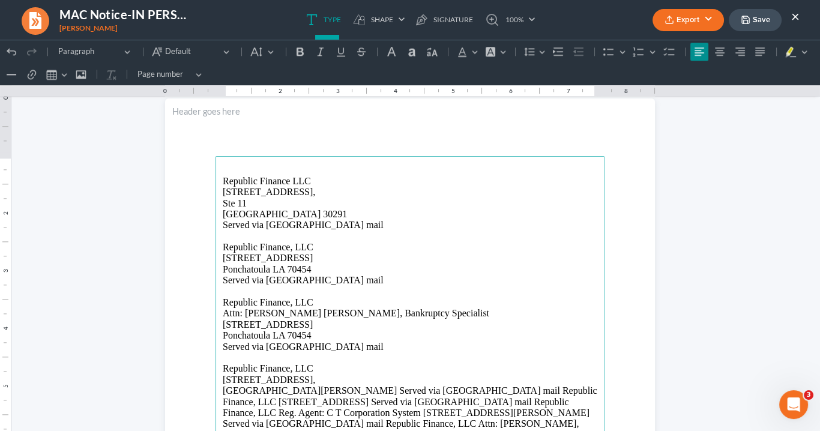
click at [250, 390] on p "[GEOGRAPHIC_DATA][PERSON_NAME] Served via [GEOGRAPHIC_DATA] mail Republic Finan…" at bounding box center [410, 412] width 375 height 55
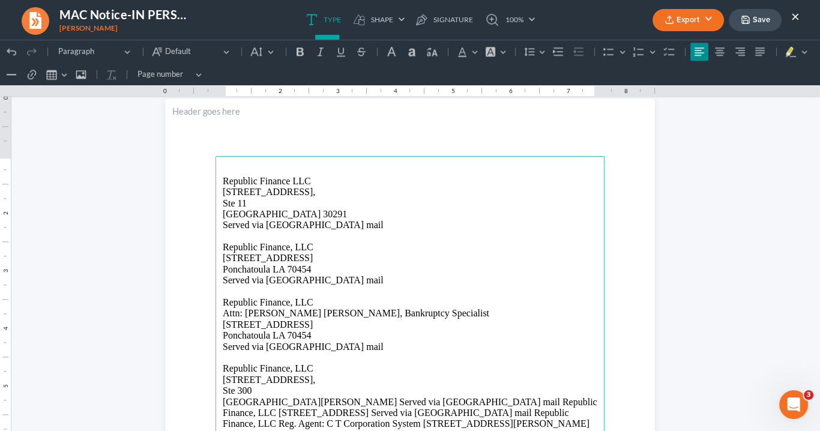
click at [316, 401] on p "[GEOGRAPHIC_DATA][PERSON_NAME] Served via [GEOGRAPHIC_DATA] mail Republic Finan…" at bounding box center [410, 424] width 375 height 55
click at [337, 412] on p "Served via [GEOGRAPHIC_DATA] mail Republic Finance, LLC [STREET_ADDRESS] Served…" at bounding box center [410, 430] width 375 height 44
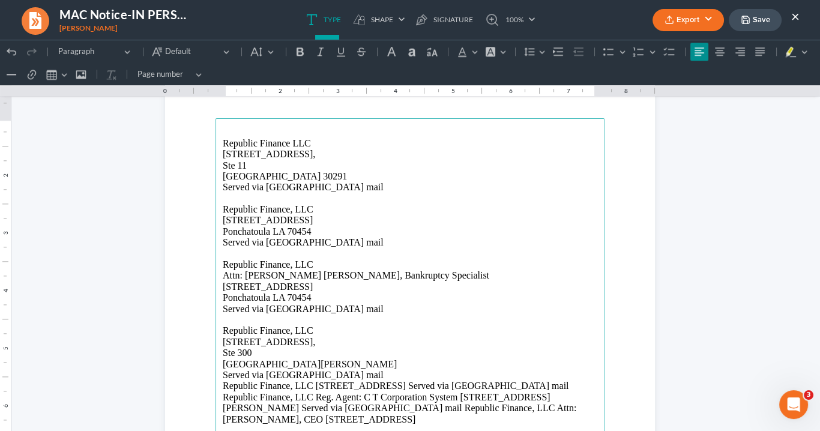
scroll to position [2160, 0]
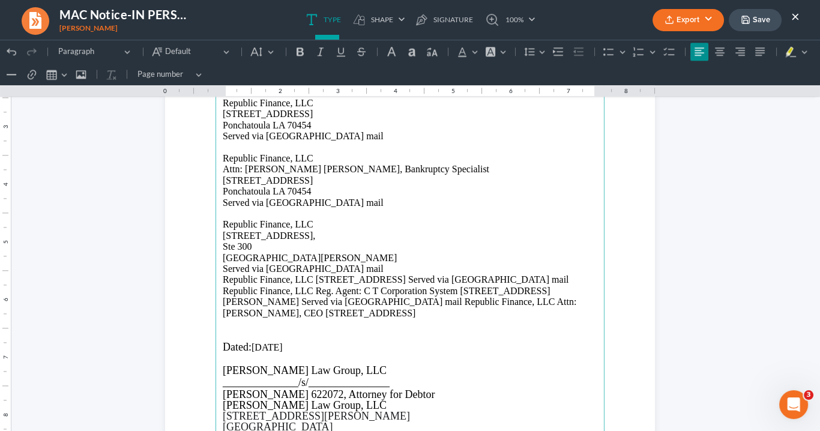
click at [313, 279] on p "Republic Finance, LLC [STREET_ADDRESS] Served via [GEOGRAPHIC_DATA] mail Republ…" at bounding box center [410, 296] width 375 height 44
click at [342, 269] on p "Served via [GEOGRAPHIC_DATA] mail" at bounding box center [410, 269] width 375 height 11
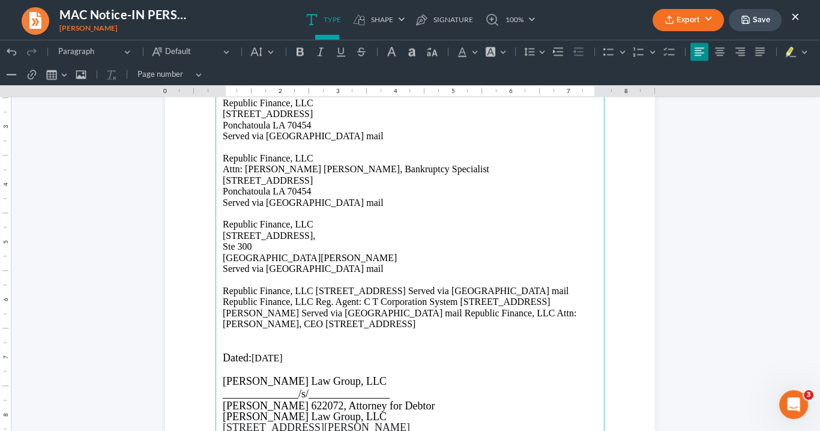
click at [312, 288] on p "Republic Finance, LLC [STREET_ADDRESS] Served via [GEOGRAPHIC_DATA] mail Republ…" at bounding box center [410, 308] width 375 height 44
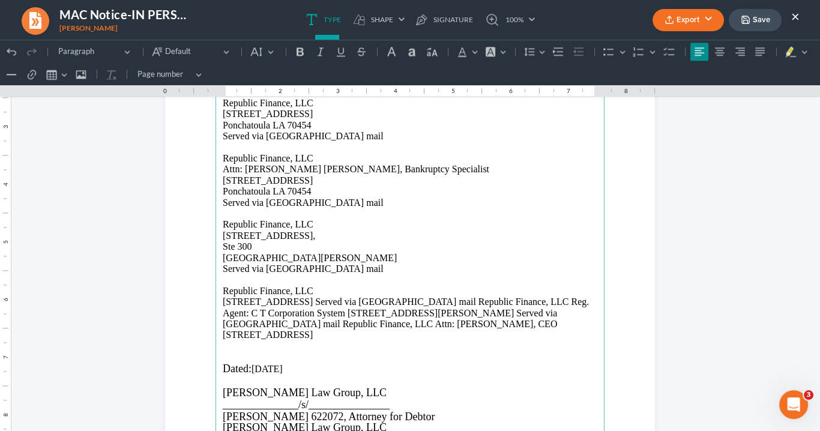
click at [314, 301] on p "[STREET_ADDRESS] Served via [GEOGRAPHIC_DATA] mail Republic Finance, LLC Reg. A…" at bounding box center [410, 319] width 375 height 44
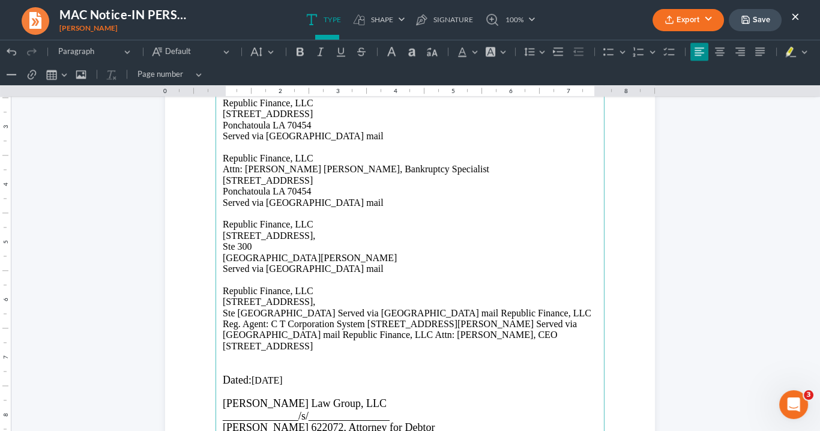
click at [251, 312] on p "Ste [GEOGRAPHIC_DATA] Served via [GEOGRAPHIC_DATA] mail Republic Finance, LLC R…" at bounding box center [410, 330] width 375 height 44
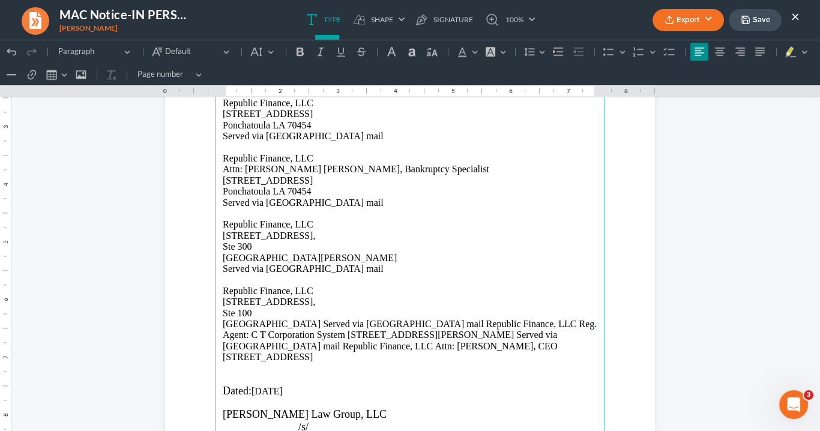
click at [315, 322] on p "[GEOGRAPHIC_DATA] Served via [GEOGRAPHIC_DATA] mail Republic Finance, LLC Reg. …" at bounding box center [410, 341] width 375 height 44
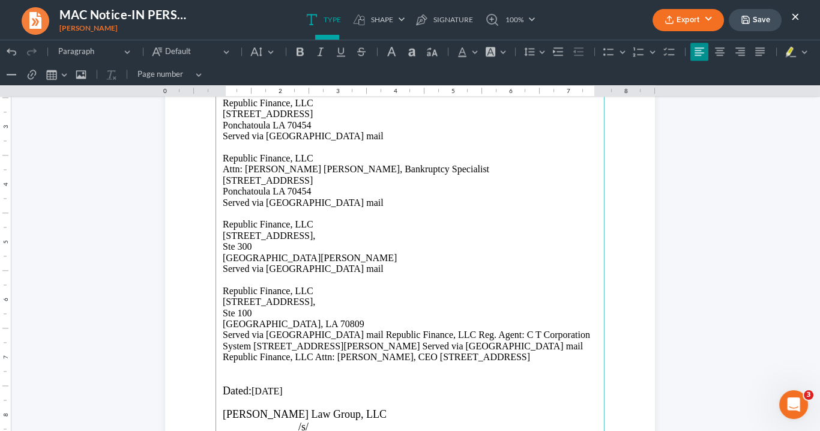
click at [336, 333] on p "Served via [GEOGRAPHIC_DATA] mail Republic Finance, LLC Reg. Agent: C T Corpora…" at bounding box center [410, 346] width 375 height 33
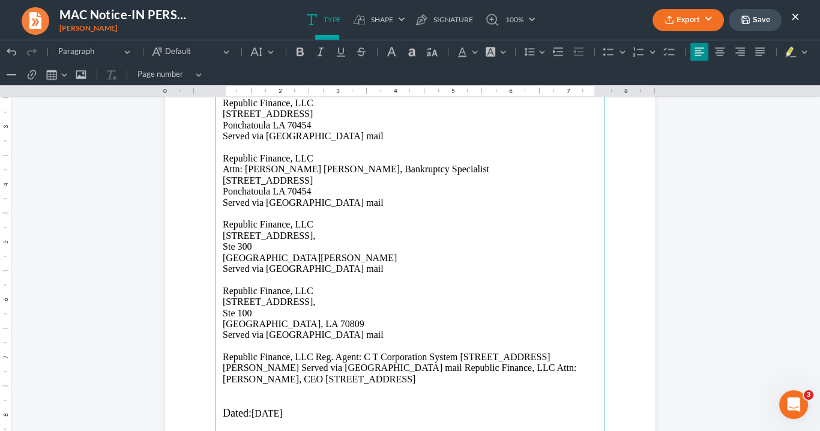
click at [359, 355] on p "Republic Finance, LLC Reg. Agent: C T Corporation System [STREET_ADDRESS][PERSO…" at bounding box center [410, 368] width 375 height 33
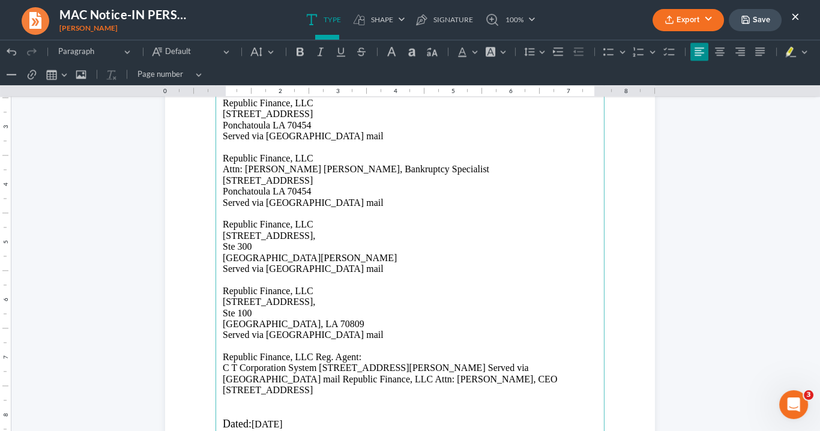
click at [315, 367] on p "C T Corporation System [STREET_ADDRESS][PERSON_NAME] Served via [GEOGRAPHIC_DAT…" at bounding box center [410, 379] width 375 height 33
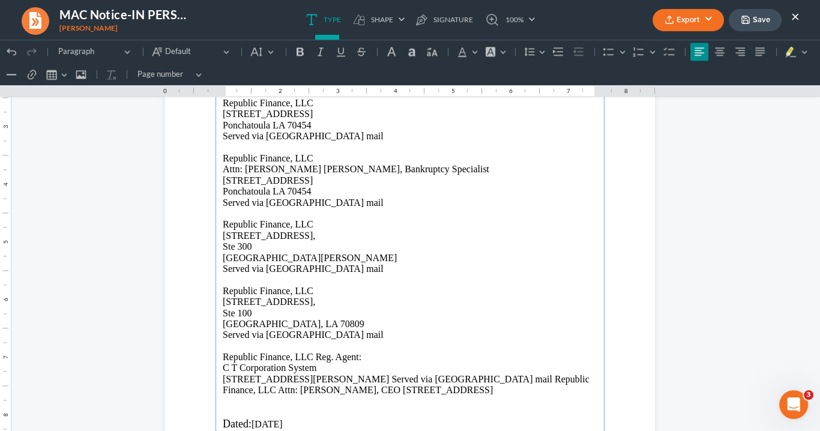
click at [400, 378] on p "[STREET_ADDRESS][PERSON_NAME] Served via [GEOGRAPHIC_DATA] mail Republic Financ…" at bounding box center [410, 385] width 375 height 22
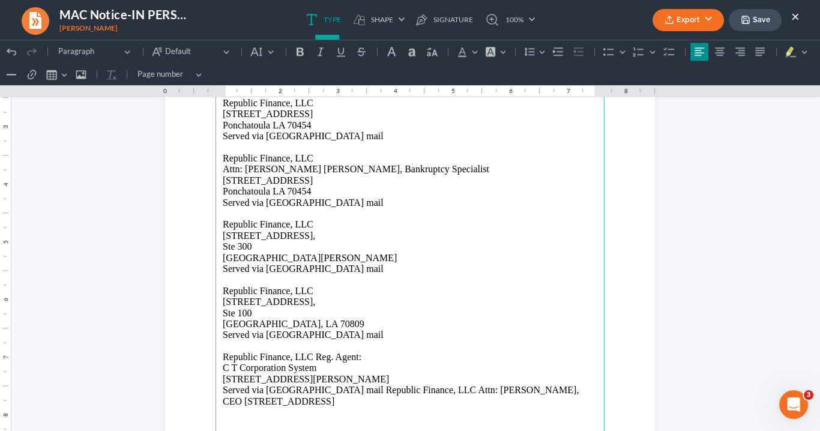
click at [337, 390] on p "Served via [GEOGRAPHIC_DATA] mail Republic Finance, LLC Attn: [PERSON_NAME], CE…" at bounding box center [410, 396] width 375 height 22
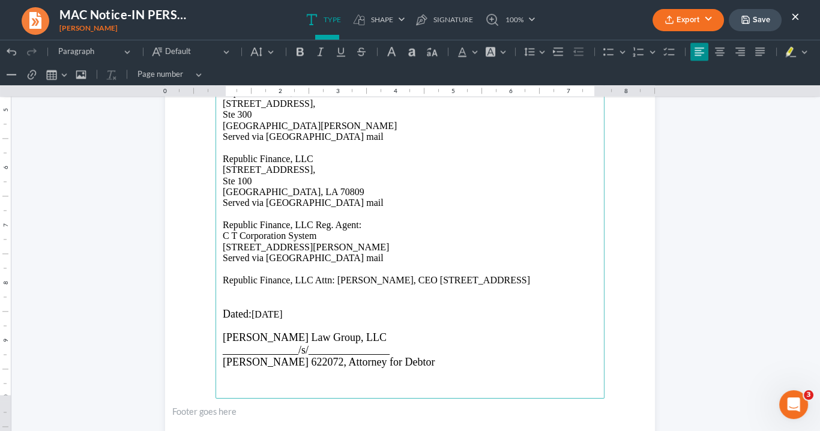
scroll to position [2304, 0]
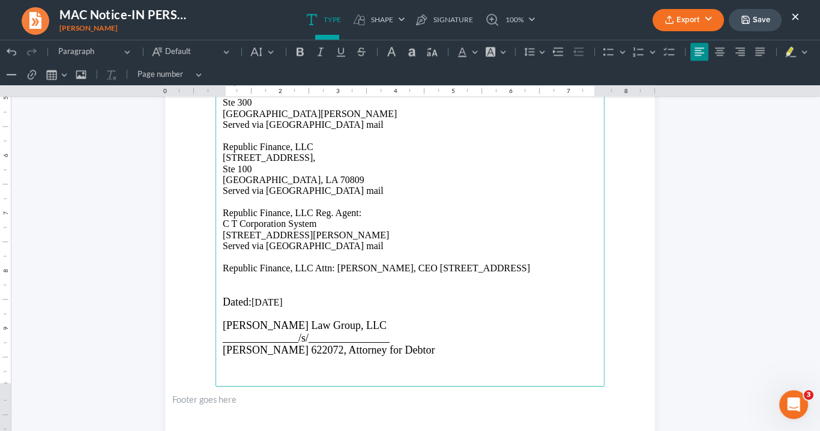
click at [409, 267] on p "Republic Finance, LLC Attn: [PERSON_NAME], CEO [STREET_ADDRESS]" at bounding box center [410, 268] width 375 height 11
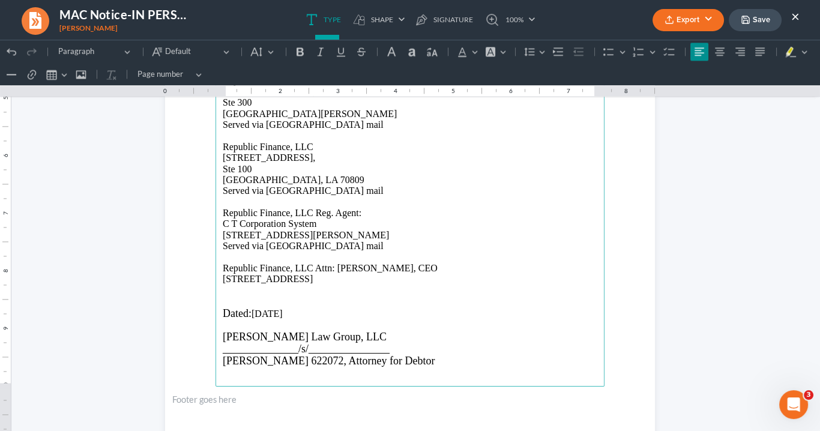
click at [315, 278] on p "[STREET_ADDRESS]" at bounding box center [410, 279] width 375 height 11
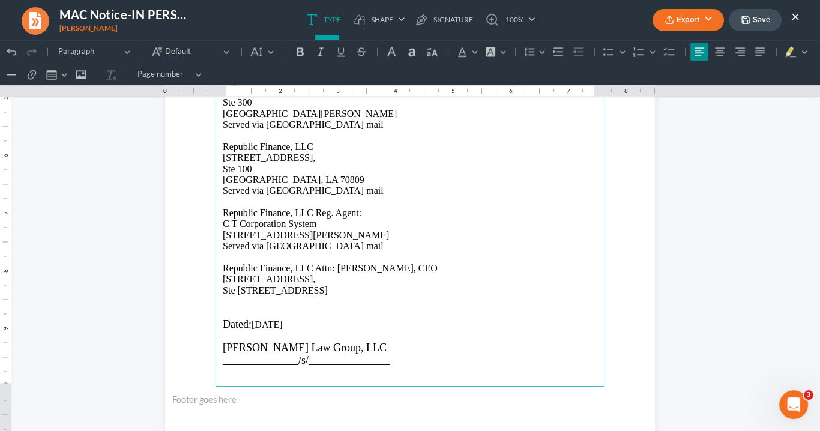
click at [252, 291] on p "Ste [STREET_ADDRESS]" at bounding box center [410, 290] width 375 height 11
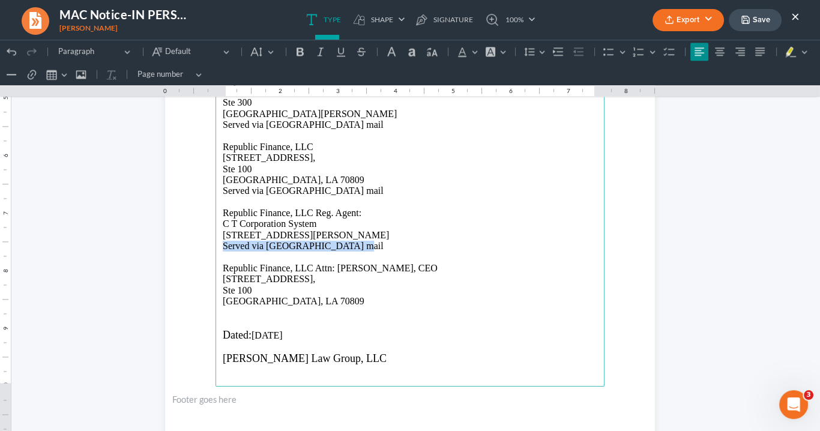
drag, startPoint x: 341, startPoint y: 245, endPoint x: 223, endPoint y: 247, distance: 118.3
click at [223, 246] on p "Served via [GEOGRAPHIC_DATA] mail" at bounding box center [410, 246] width 375 height 11
copy p "Served via [GEOGRAPHIC_DATA] mail"
click at [223, 307] on p "Rich Text Editor, page-3-main" at bounding box center [410, 312] width 375 height 11
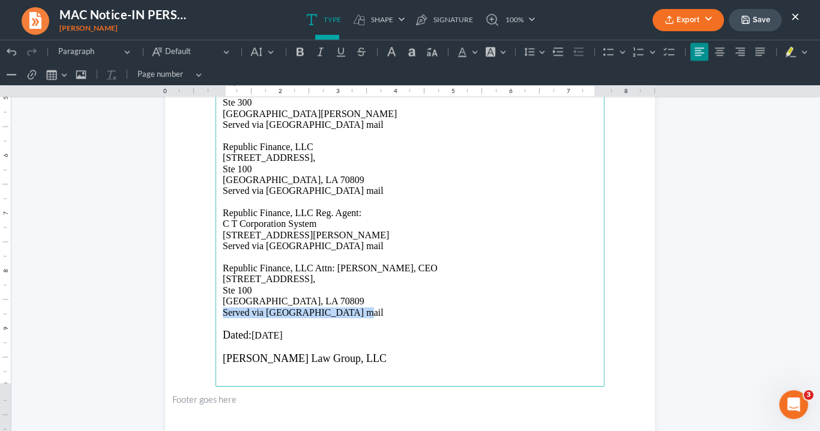
drag, startPoint x: 314, startPoint y: 312, endPoint x: 217, endPoint y: 311, distance: 97.3
click at [217, 311] on main "Republic Finance LLC [STREET_ADDRESS] Served via [GEOGRAPHIC_DATA] mail Republi…" at bounding box center [410, 127] width 389 height 519
drag, startPoint x: 292, startPoint y: 47, endPoint x: 298, endPoint y: 47, distance: 6.6
click at [292, 47] on button "Bold (Ctrl+B) Bold" at bounding box center [300, 52] width 18 height 18
click at [315, 50] on icon "Editor toolbar" at bounding box center [321, 52] width 12 height 12
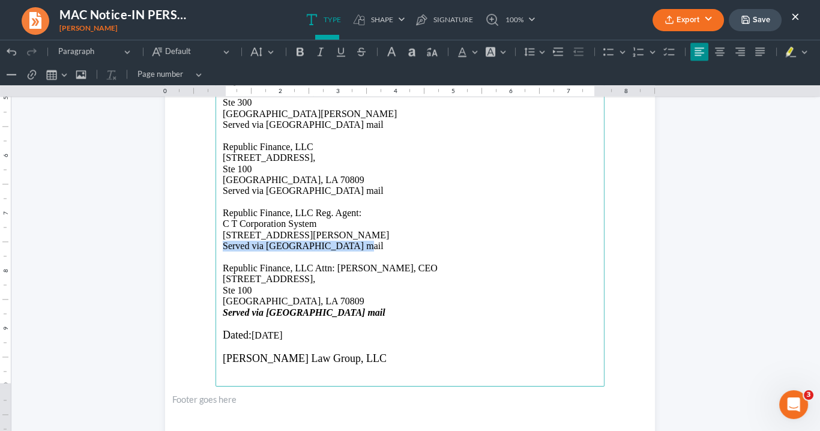
drag, startPoint x: 330, startPoint y: 248, endPoint x: 257, endPoint y: 95, distance: 169.7
click at [223, 243] on p "Served via [GEOGRAPHIC_DATA] mail" at bounding box center [410, 246] width 375 height 11
click at [294, 53] on icon "Editor toolbar" at bounding box center [300, 52] width 12 height 12
click at [322, 53] on icon "Editor toolbar" at bounding box center [321, 52] width 12 height 12
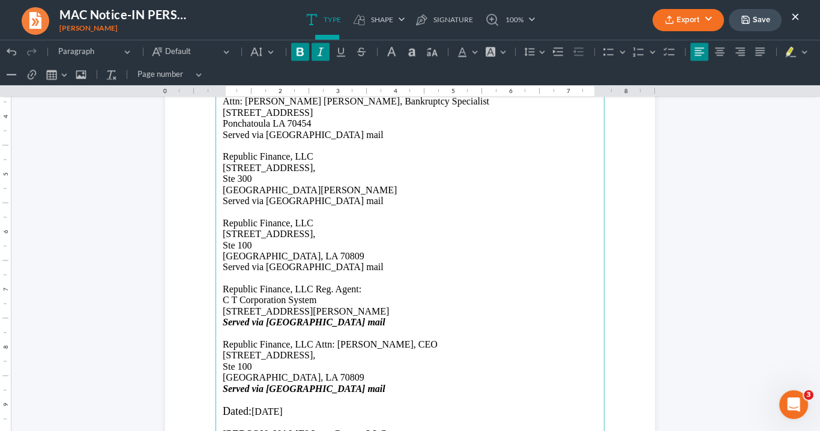
scroll to position [2160, 0]
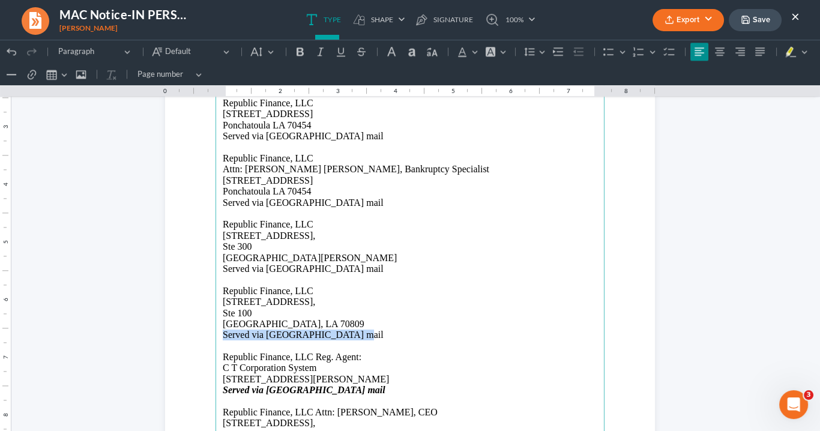
drag, startPoint x: 346, startPoint y: 336, endPoint x: 224, endPoint y: 285, distance: 132.7
click at [223, 336] on p "Served via [GEOGRAPHIC_DATA] mail" at bounding box center [410, 335] width 375 height 11
click at [300, 52] on icon "Editor toolbar" at bounding box center [300, 51] width 7 height 8
click at [315, 55] on icon "Editor toolbar" at bounding box center [321, 52] width 12 height 12
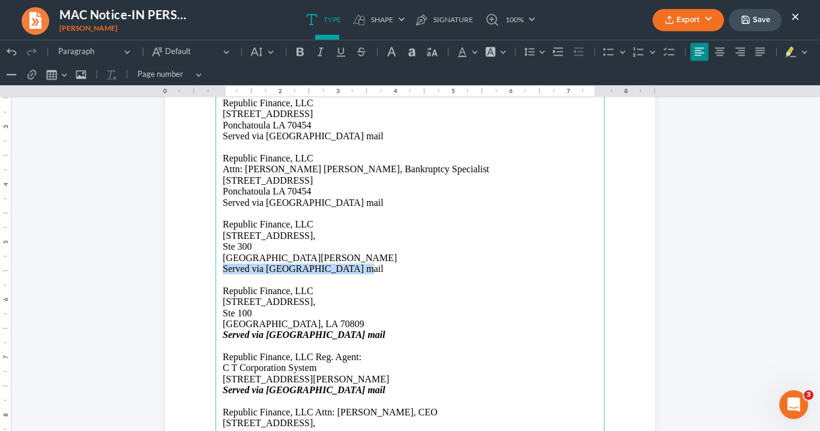
drag, startPoint x: 336, startPoint y: 268, endPoint x: 224, endPoint y: 253, distance: 113.2
click at [216, 268] on main "Republic Finance LLC [STREET_ADDRESS] Served via [GEOGRAPHIC_DATA] mail Republi…" at bounding box center [410, 271] width 389 height 519
click at [301, 47] on icon "Editor toolbar" at bounding box center [300, 52] width 12 height 12
click at [318, 56] on icon "Editor toolbar" at bounding box center [321, 52] width 12 height 12
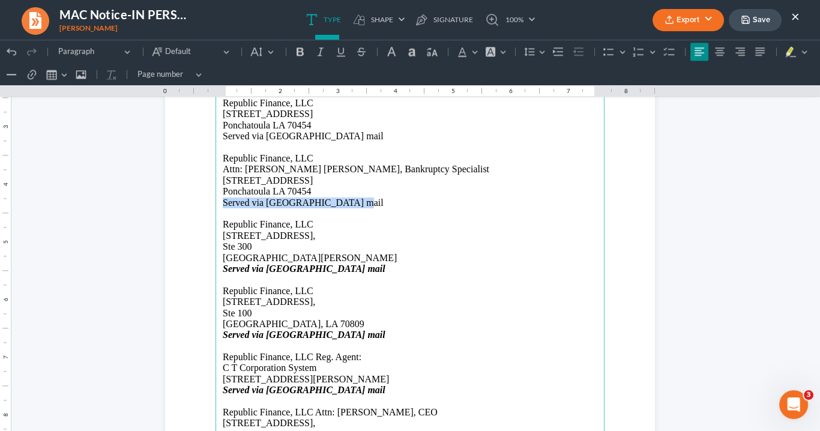
drag, startPoint x: 313, startPoint y: 205, endPoint x: 240, endPoint y: 165, distance: 83.3
click at [216, 206] on main "Republic Finance LLC [STREET_ADDRESS] Served via [GEOGRAPHIC_DATA] mail Republi…" at bounding box center [410, 271] width 389 height 519
click at [301, 53] on icon "Editor toolbar" at bounding box center [300, 51] width 7 height 8
click at [321, 53] on icon "Editor toolbar" at bounding box center [321, 52] width 12 height 12
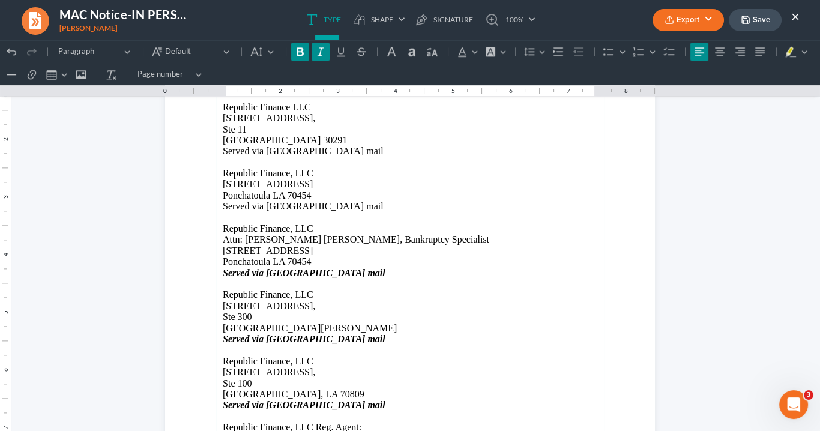
scroll to position [2064, 0]
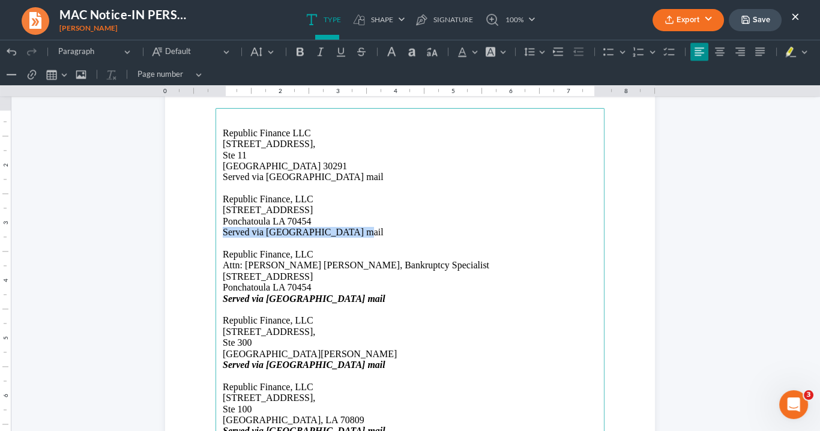
drag, startPoint x: 346, startPoint y: 234, endPoint x: 212, endPoint y: 234, distance: 133.9
click at [216, 234] on main "Republic Finance LLC [STREET_ADDRESS] Served via [GEOGRAPHIC_DATA] mail Republi…" at bounding box center [410, 367] width 389 height 519
click at [297, 54] on icon "Editor toolbar" at bounding box center [300, 51] width 7 height 8
click at [321, 57] on button "Italic (Ctrl+I) Italic" at bounding box center [321, 52] width 18 height 18
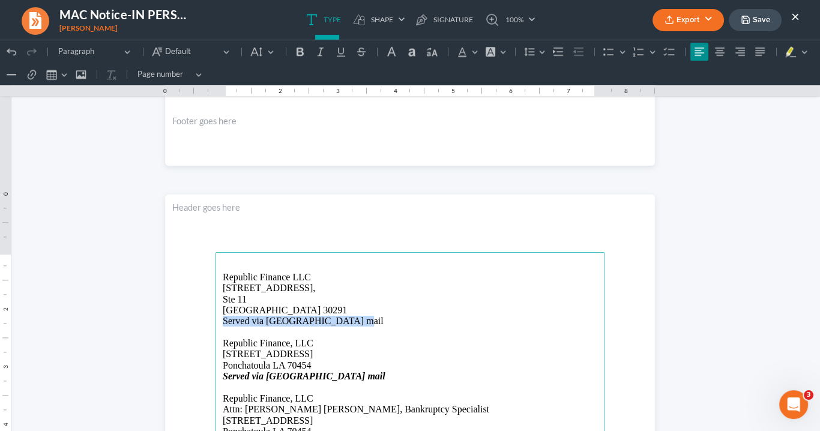
drag, startPoint x: 343, startPoint y: 324, endPoint x: 262, endPoint y: 292, distance: 87.1
click at [300, 54] on icon "Editor toolbar" at bounding box center [300, 51] width 7 height 8
click at [319, 53] on icon "Editor toolbar" at bounding box center [321, 52] width 12 height 12
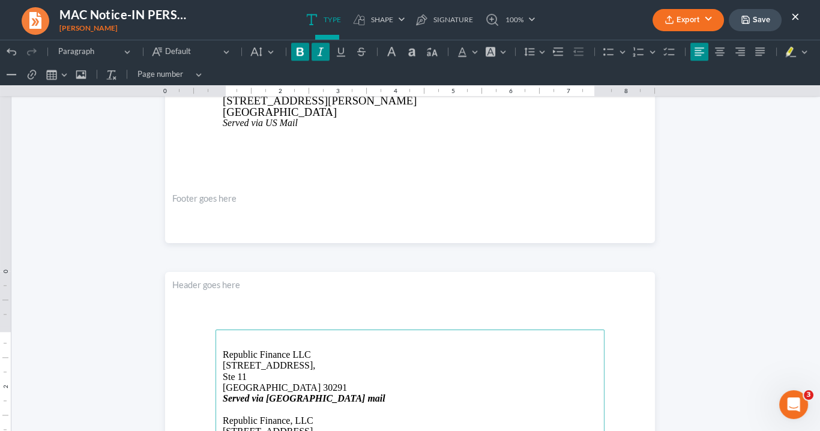
scroll to position [1727, 0]
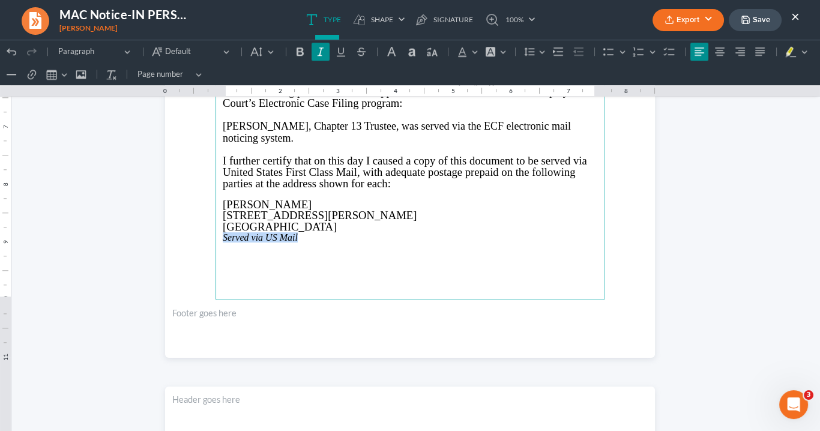
drag, startPoint x: 297, startPoint y: 235, endPoint x: 215, endPoint y: 237, distance: 81.7
click at [216, 237] on main "IN THE UNITED STATES BANKRUPTCY COURT NORTHERN DISTRICT OF [US_STATE] ATLANTA D…" at bounding box center [410, 40] width 389 height 519
click at [300, 52] on icon "Editor toolbar" at bounding box center [300, 51] width 7 height 8
click at [318, 56] on icon "Editor toolbar" at bounding box center [321, 52] width 12 height 12
click at [341, 276] on p "Rich Text Editor, page-2-main" at bounding box center [410, 281] width 375 height 11
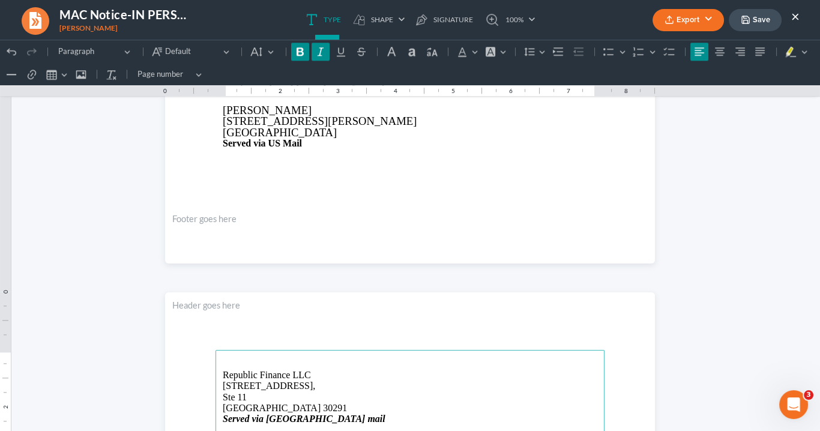
scroll to position [1775, 0]
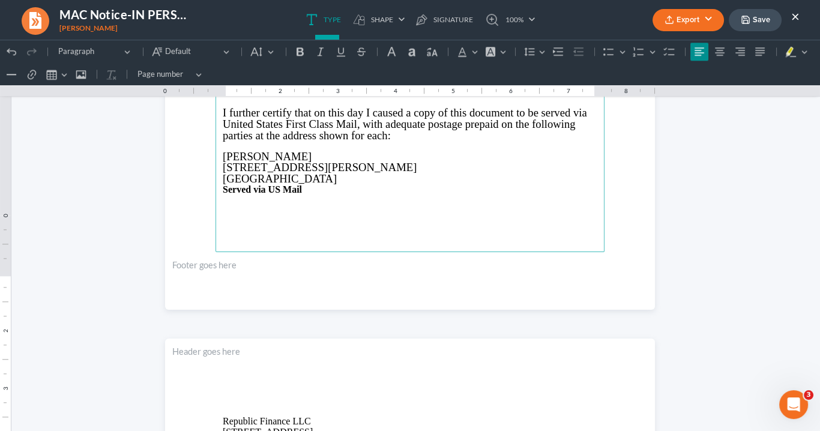
click at [305, 298] on footer "Rich Text Editor, page-2-footer" at bounding box center [410, 281] width 490 height 58
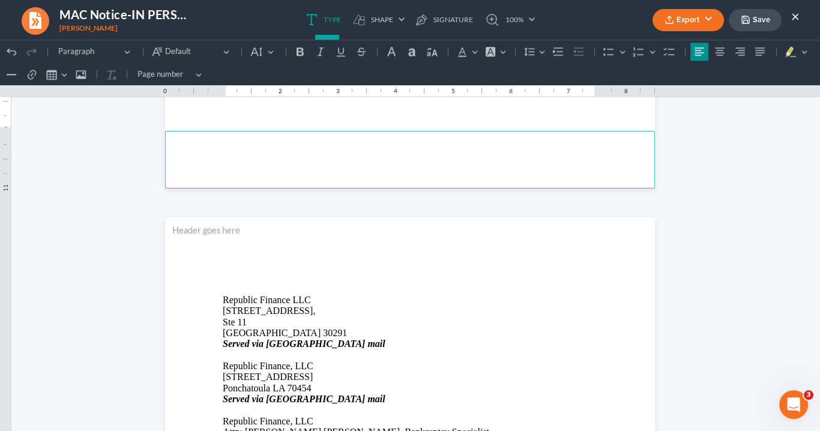
scroll to position [1968, 0]
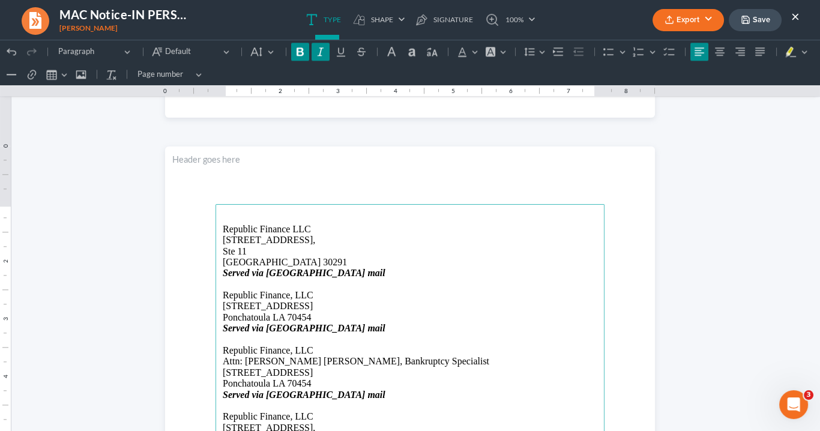
click at [536, 290] on p "Republic Finance, LLC" at bounding box center [410, 295] width 375 height 11
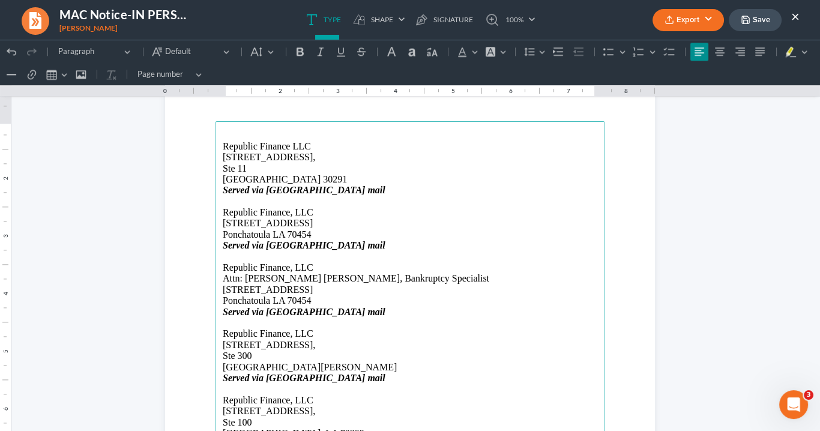
scroll to position [2112, 0]
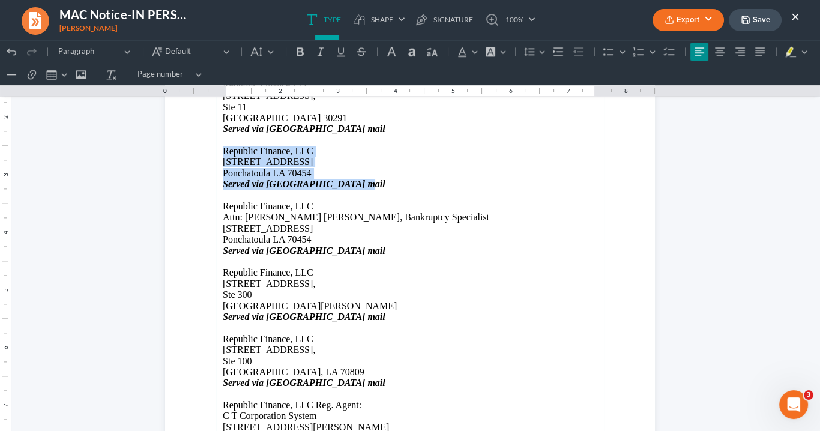
drag, startPoint x: 352, startPoint y: 187, endPoint x: 234, endPoint y: 158, distance: 121.9
click at [211, 154] on section "Republic Finance LLC [STREET_ADDRESS] Served via [GEOGRAPHIC_DATA] mail Republi…" at bounding box center [410, 319] width 490 height 634
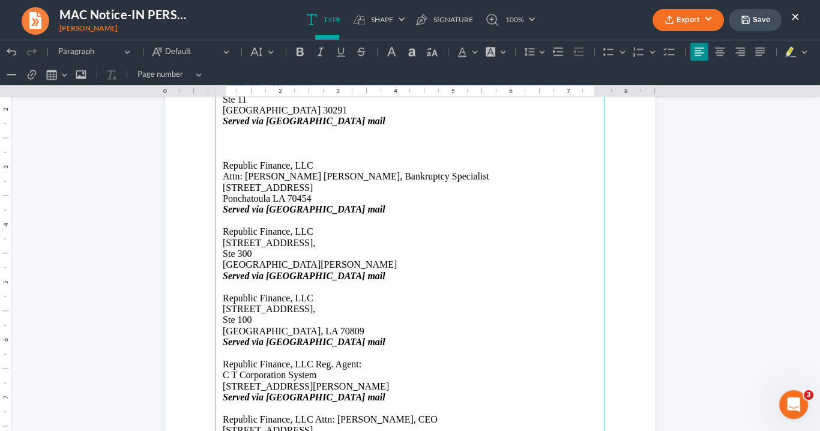
scroll to position [2208, 0]
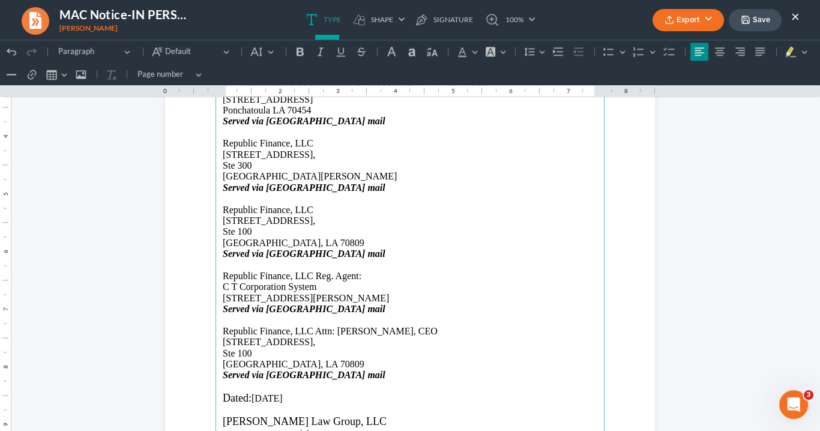
click at [313, 274] on p "Republic Finance, LLC Reg. Agent:" at bounding box center [410, 276] width 375 height 11
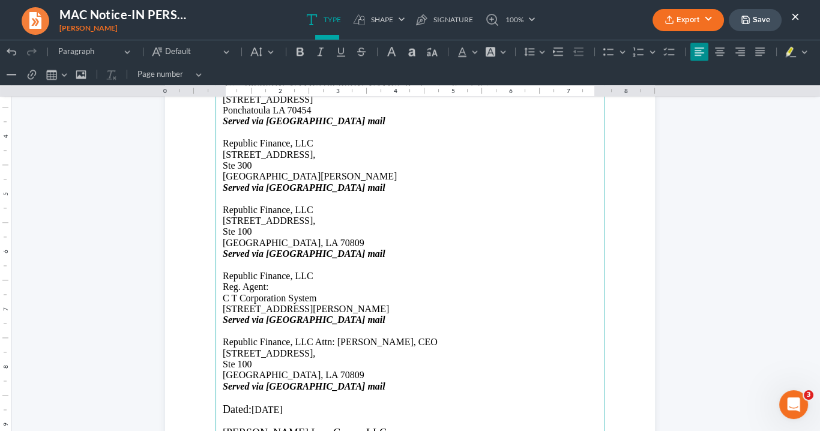
click at [217, 296] on main "Republic Finance LLC [STREET_ADDRESS] Served via [GEOGRAPHIC_DATA] mail Republi…" at bounding box center [410, 223] width 389 height 519
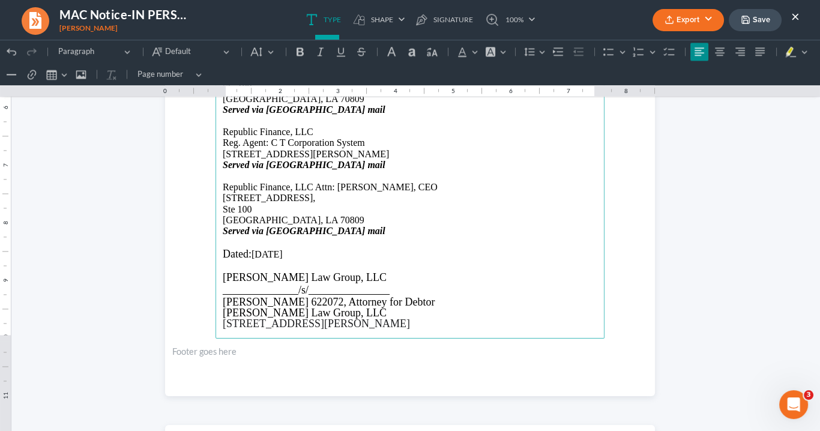
scroll to position [2304, 0]
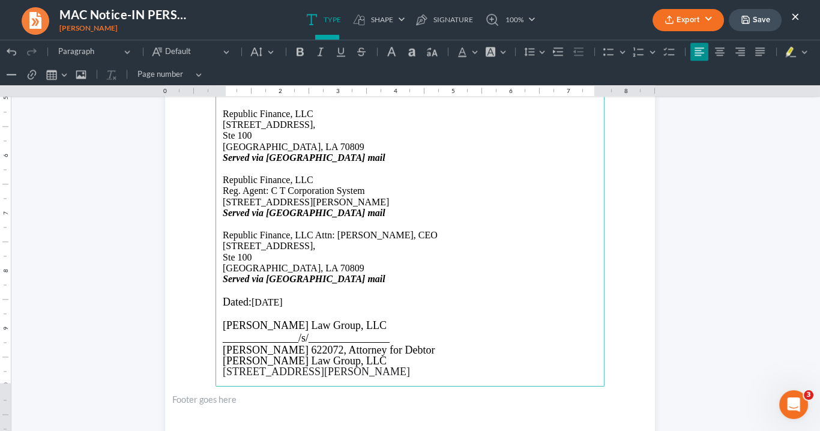
click at [310, 234] on p "Republic Finance, LLC Attn: [PERSON_NAME], CEO" at bounding box center [410, 235] width 375 height 11
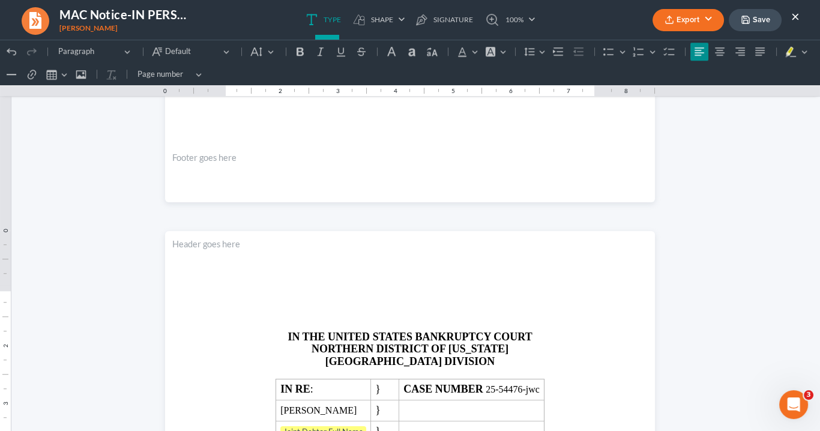
scroll to position [1151, 0]
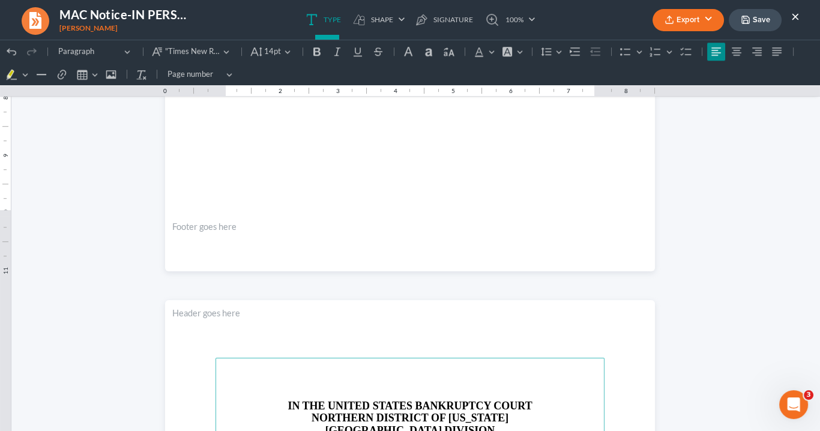
click at [320, 367] on p "Rich Text Editor, page-2-main" at bounding box center [410, 371] width 375 height 11
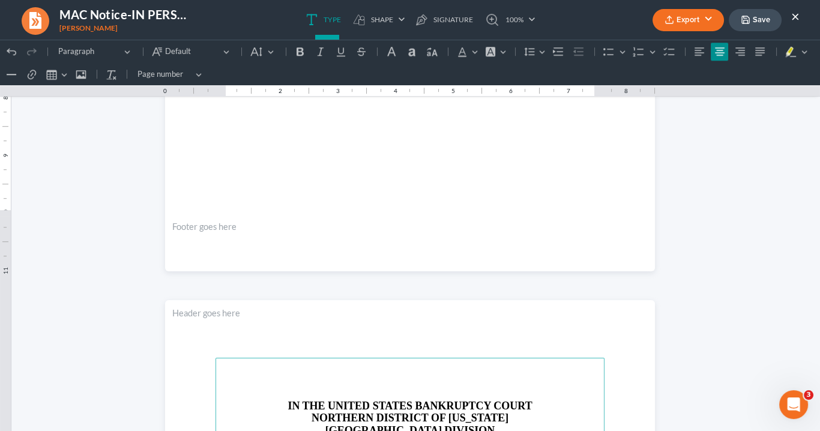
click at [324, 381] on p "Rich Text Editor, page-2-main" at bounding box center [410, 383] width 375 height 11
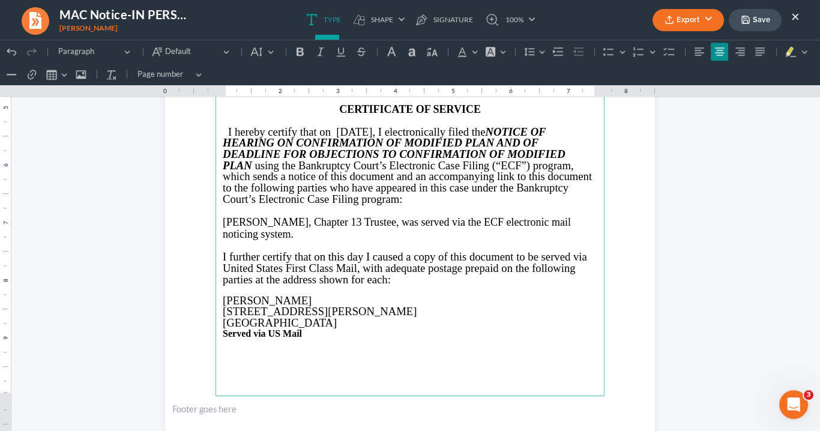
scroll to position [1775, 0]
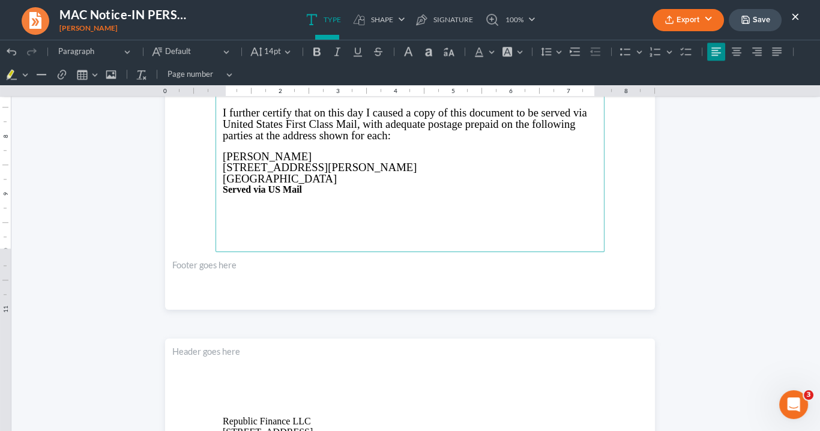
click at [393, 133] on p "I further certify that on this day I caused a copy of this document to be serve…" at bounding box center [410, 124] width 375 height 34
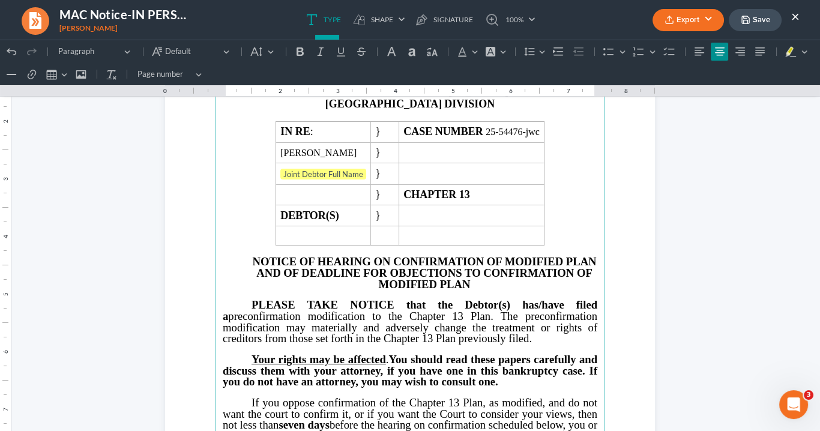
scroll to position [46, 0]
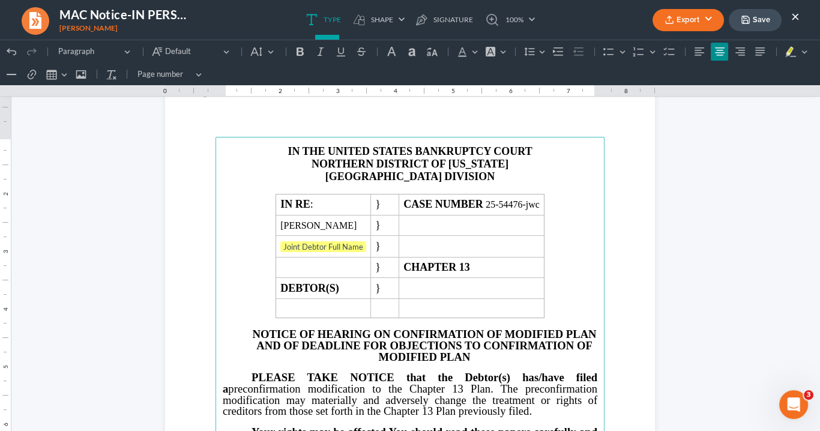
click at [680, 19] on button "Export" at bounding box center [688, 20] width 71 height 22
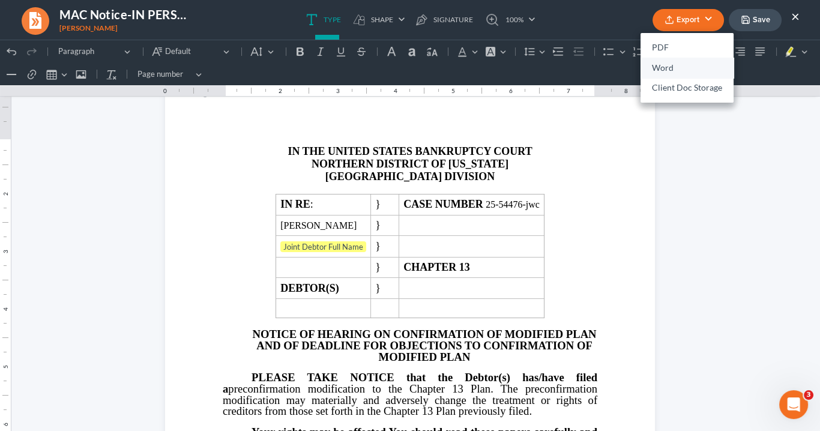
click at [664, 64] on link "Word" at bounding box center [687, 68] width 93 height 20
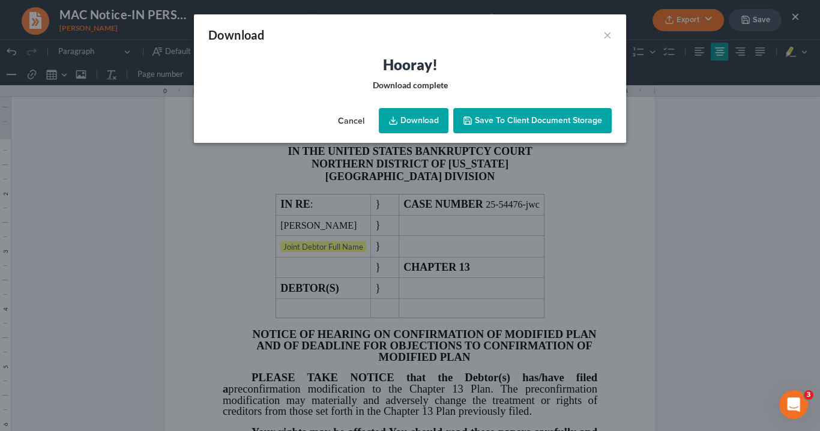
click at [417, 117] on link "Download" at bounding box center [414, 120] width 70 height 25
click at [415, 119] on link "Download" at bounding box center [414, 120] width 70 height 25
click at [610, 34] on button "×" at bounding box center [607, 35] width 8 height 14
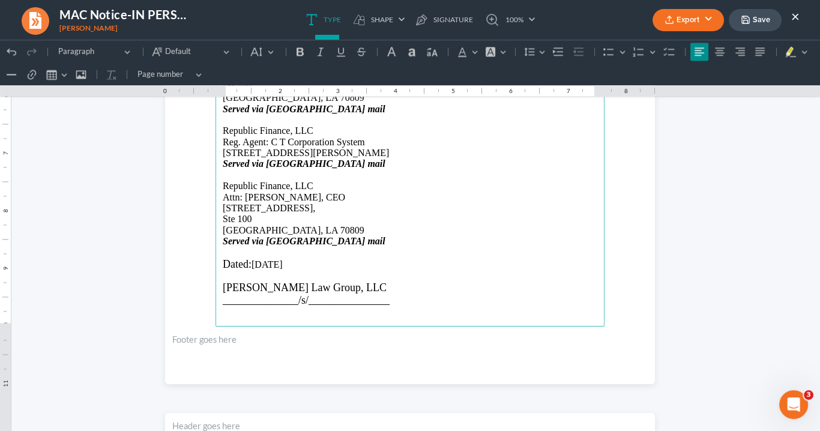
scroll to position [2304, 0]
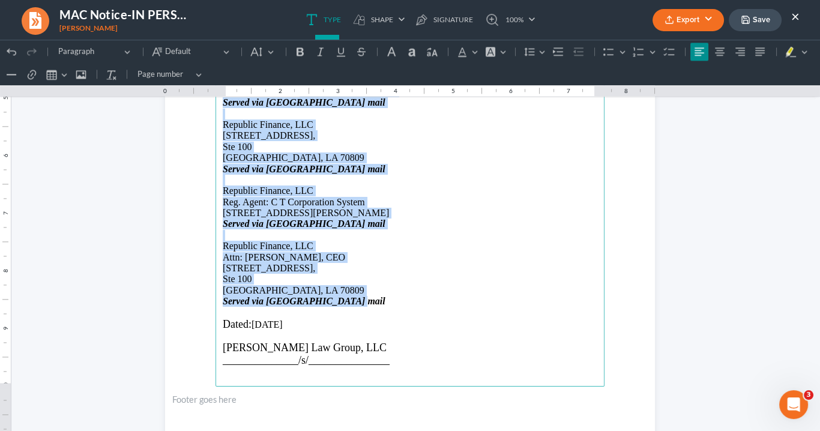
drag, startPoint x: 335, startPoint y: 300, endPoint x: 271, endPoint y: 94, distance: 216.3
click html "1.00 10.00 0 1 1 2 2 3 3 4 4 5 5 6 6 7 7 8 8 9 9 10 10 11 11 Undo (Ctrl+Z) Undo…"
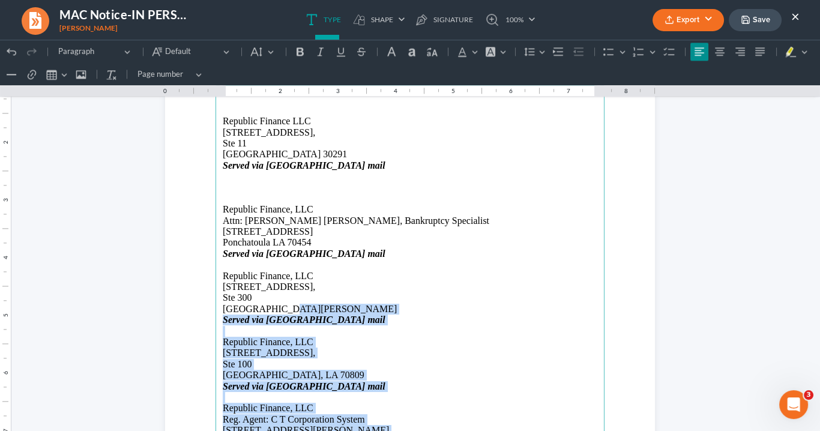
scroll to position [2112, 0]
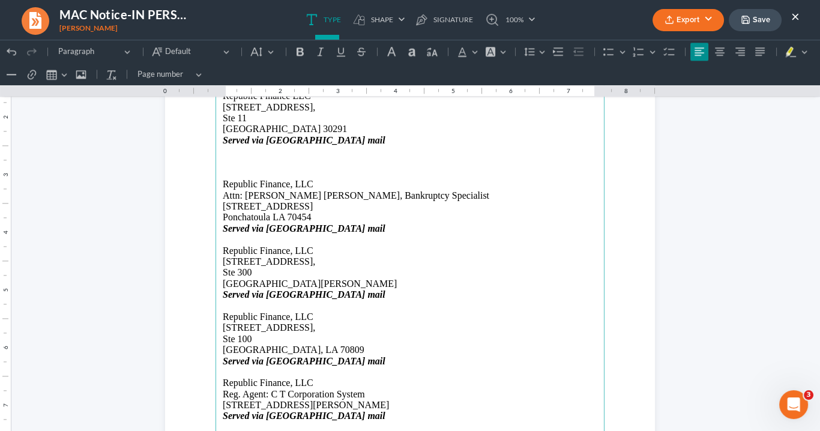
click at [252, 170] on p "Rich Text Editor, page-3-main" at bounding box center [410, 173] width 375 height 11
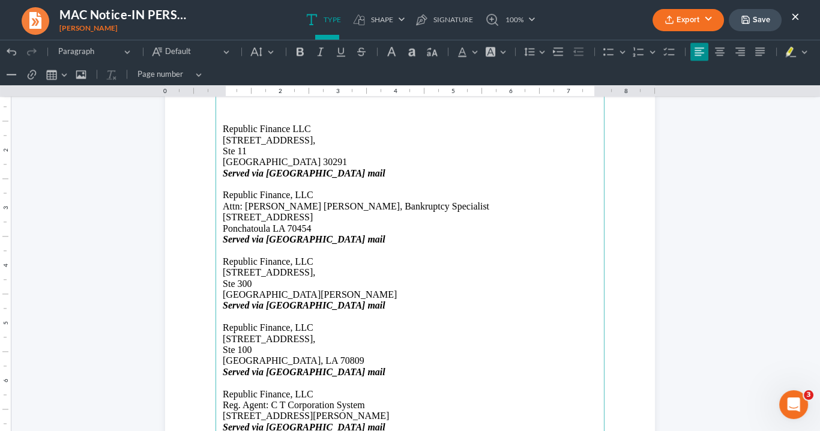
scroll to position [2064, 0]
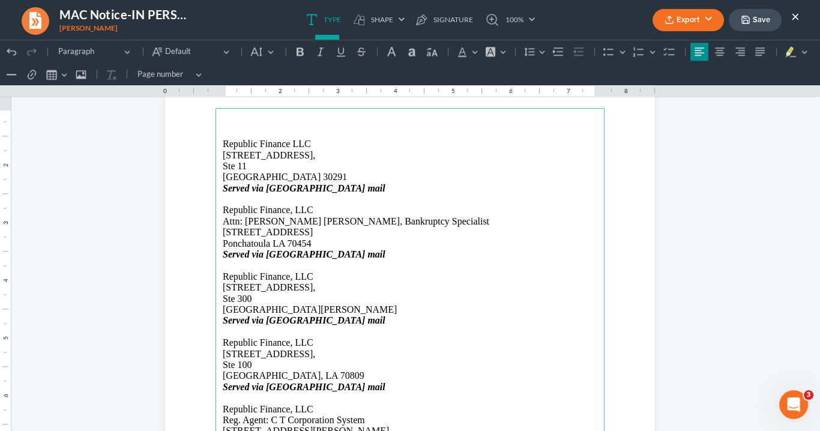
click at [226, 133] on p "Rich Text Editor, page-3-main" at bounding box center [410, 133] width 375 height 11
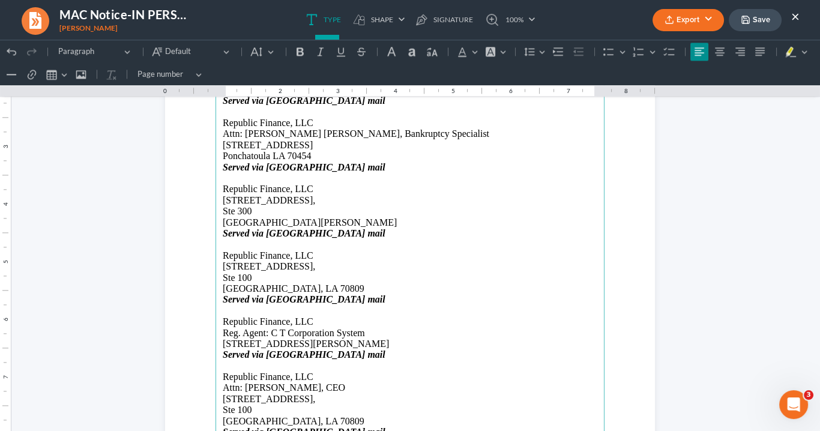
scroll to position [2160, 0]
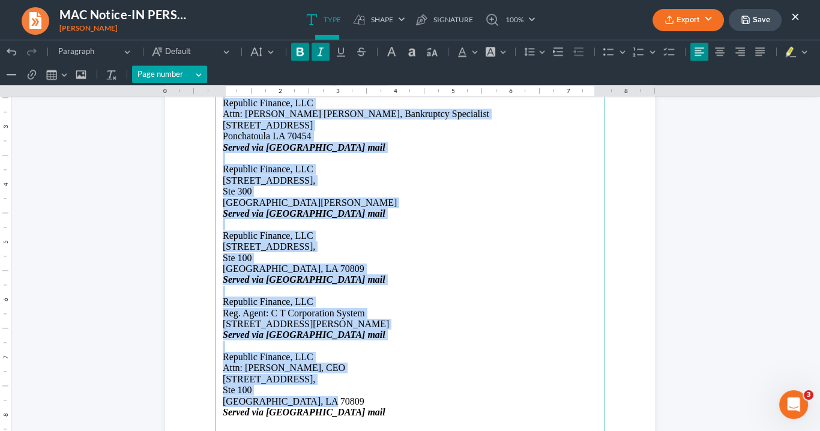
drag, startPoint x: 319, startPoint y: 402, endPoint x: 188, endPoint y: 80, distance: 346.9
click html "1.00 10.00 0 1 1 2 2 3 3 4 4 5 5 6 6 7 7 8 8 9 9 10 10 11 11 Undo (Ctrl+Z) Undo…"
copy main "Served via [GEOGRAPHIC_DATA] mail Republic Finance, LLC Attn: [PERSON_NAME] [PE…"
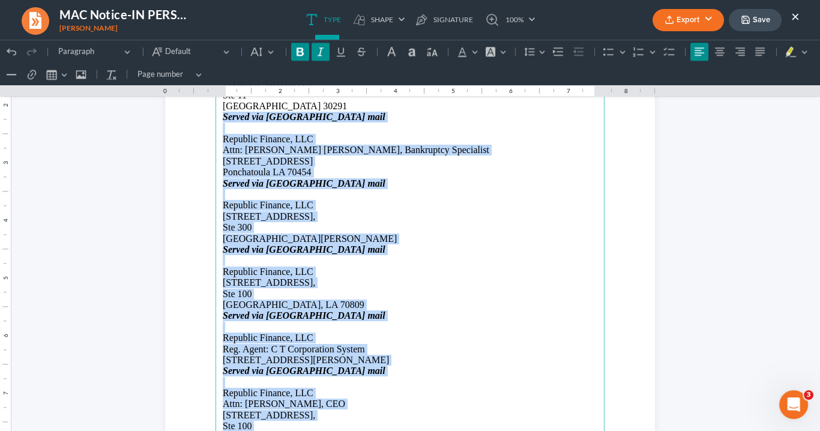
scroll to position [2064, 0]
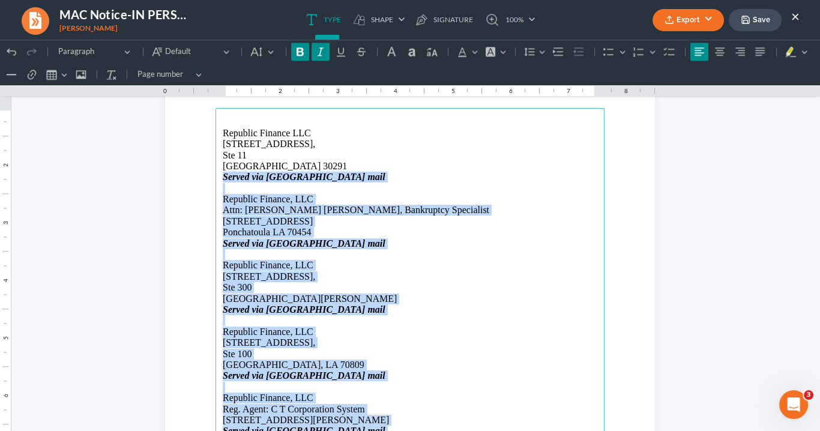
copy main "Served via [GEOGRAPHIC_DATA] mail Republic Finance, LLC Attn: [PERSON_NAME] [PE…"
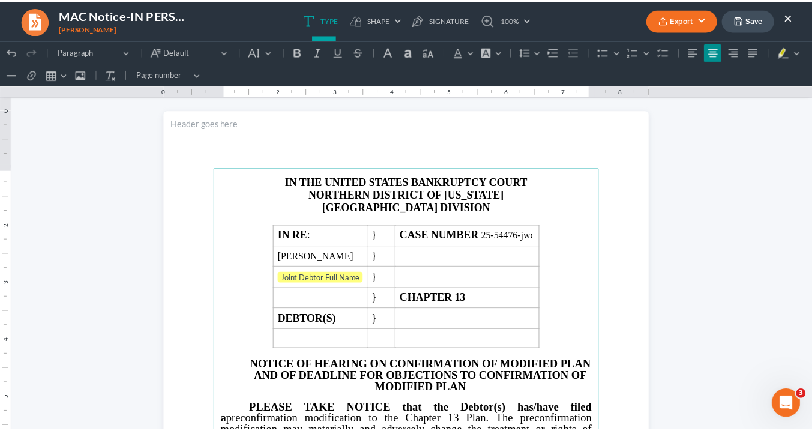
scroll to position [0, 0]
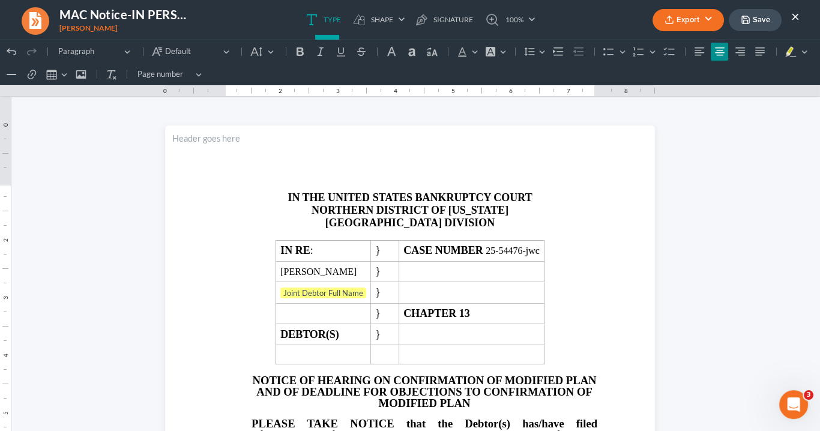
click at [796, 16] on button "×" at bounding box center [795, 16] width 8 height 14
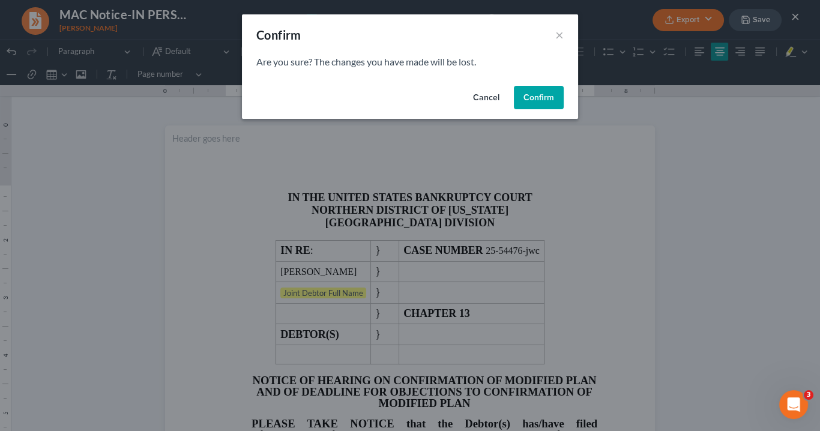
click at [536, 92] on button "Confirm" at bounding box center [539, 98] width 50 height 24
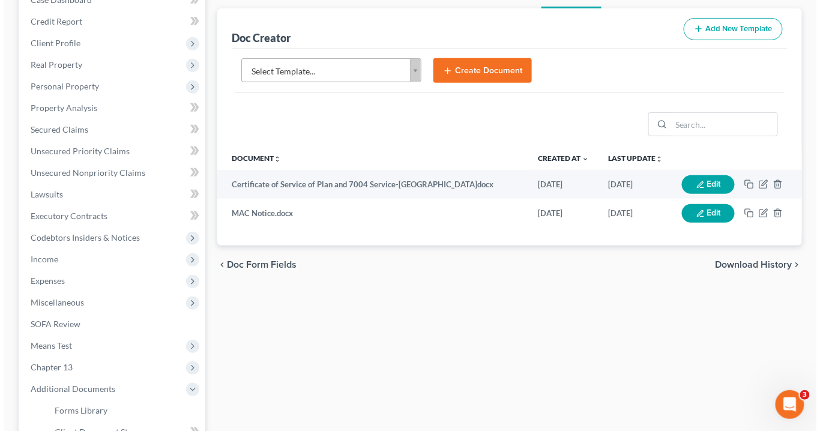
scroll to position [30, 0]
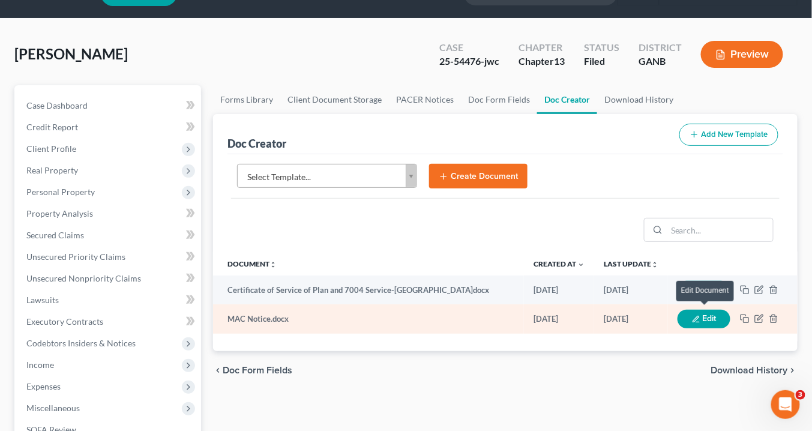
click at [709, 315] on button "Edit" at bounding box center [704, 319] width 53 height 19
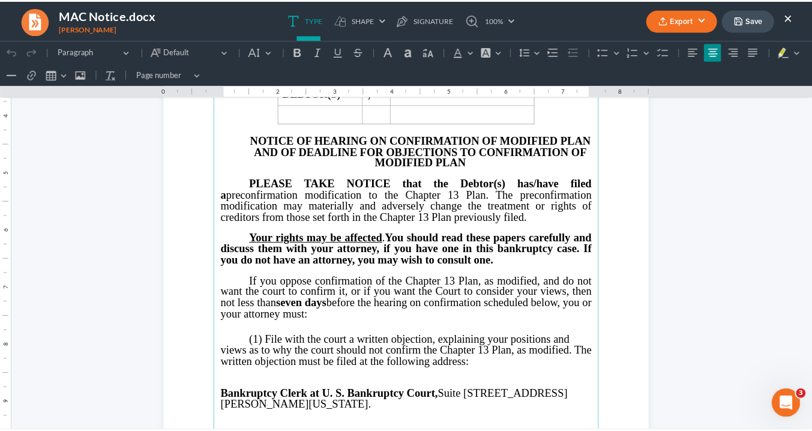
scroll to position [0, 0]
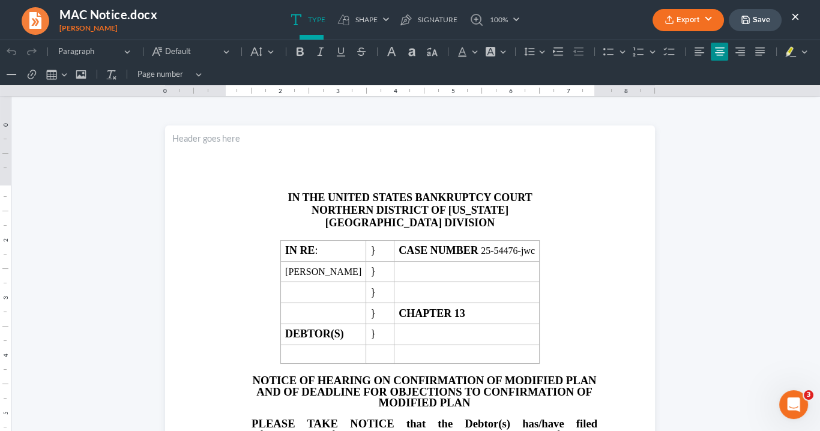
click at [746, 19] on icon "button" at bounding box center [746, 20] width 10 height 10
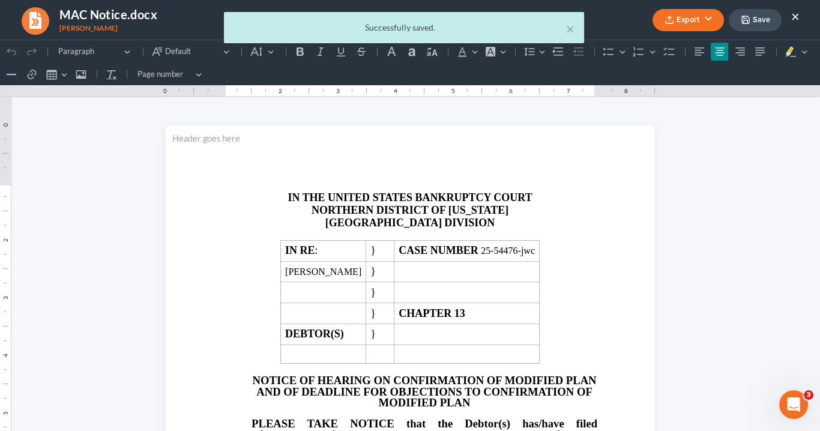
click at [705, 22] on div "× Successfully saved." at bounding box center [404, 30] width 820 height 37
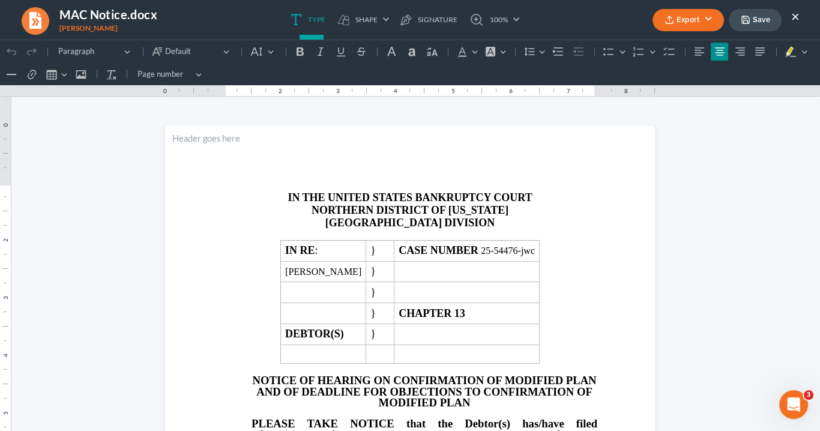
click at [705, 22] on button "Export" at bounding box center [688, 20] width 71 height 22
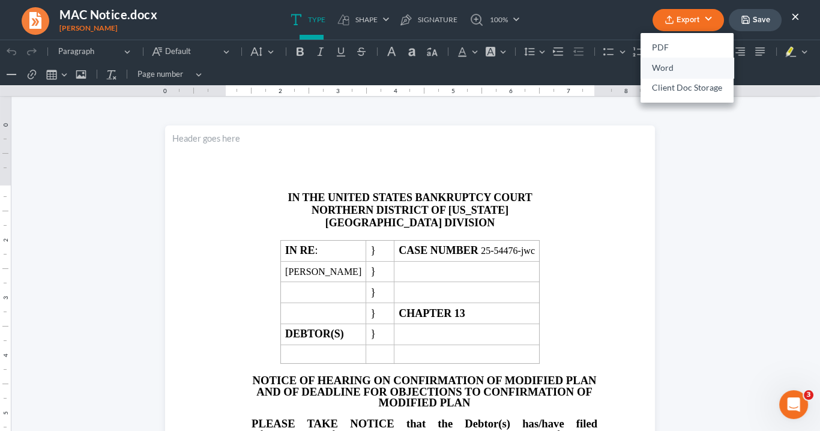
click at [665, 67] on link "Word" at bounding box center [687, 68] width 93 height 20
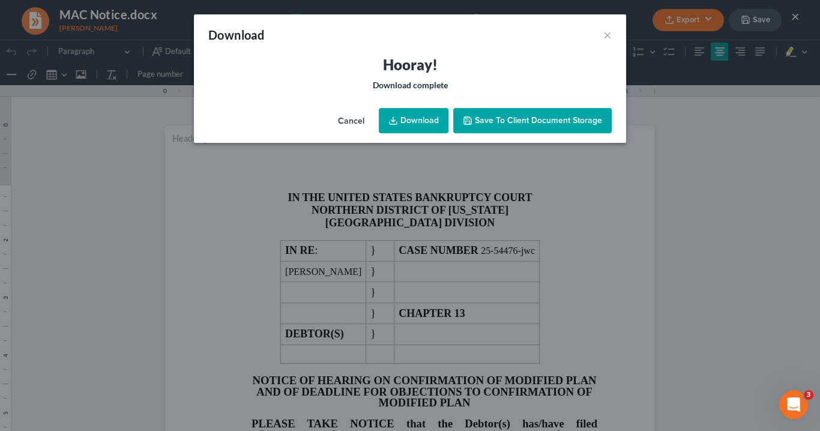
click at [414, 121] on link "Download" at bounding box center [414, 120] width 70 height 25
click at [421, 119] on link "Download" at bounding box center [414, 120] width 70 height 25
click at [606, 32] on button "×" at bounding box center [607, 35] width 8 height 14
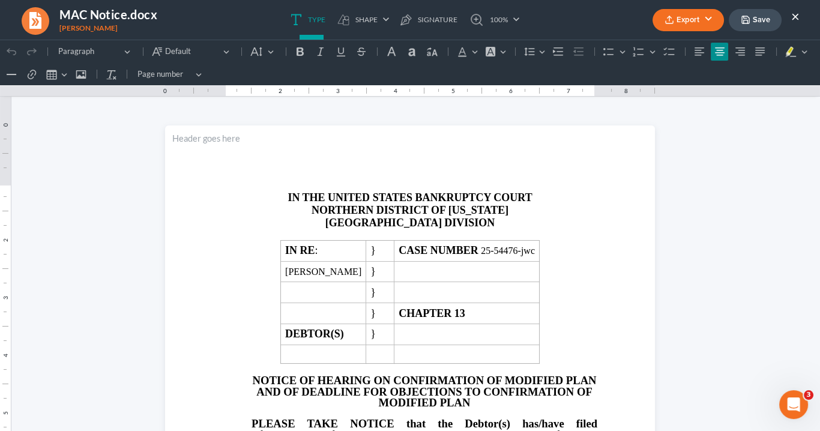
click at [685, 19] on button "Export" at bounding box center [688, 20] width 71 height 22
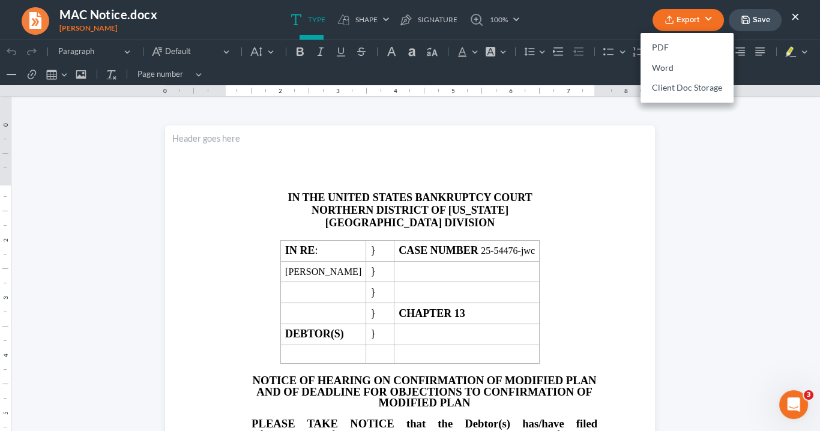
drag, startPoint x: 796, startPoint y: 16, endPoint x: 796, endPoint y: 0, distance: 15.6
click at [796, 14] on button "×" at bounding box center [795, 16] width 8 height 14
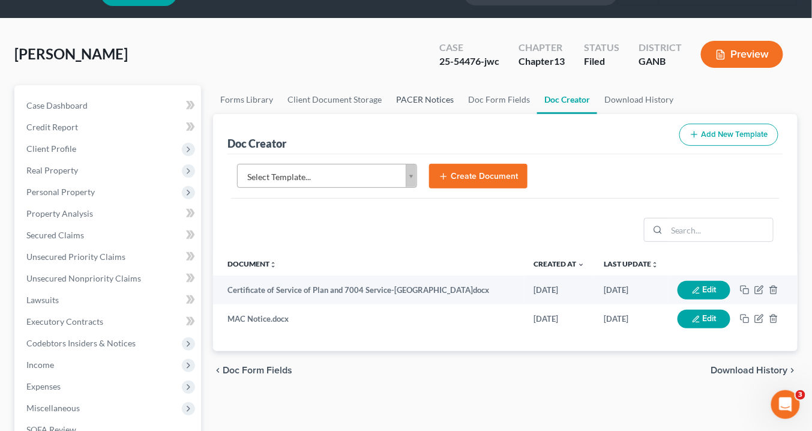
click at [418, 97] on link "PACER Notices" at bounding box center [425, 99] width 72 height 29
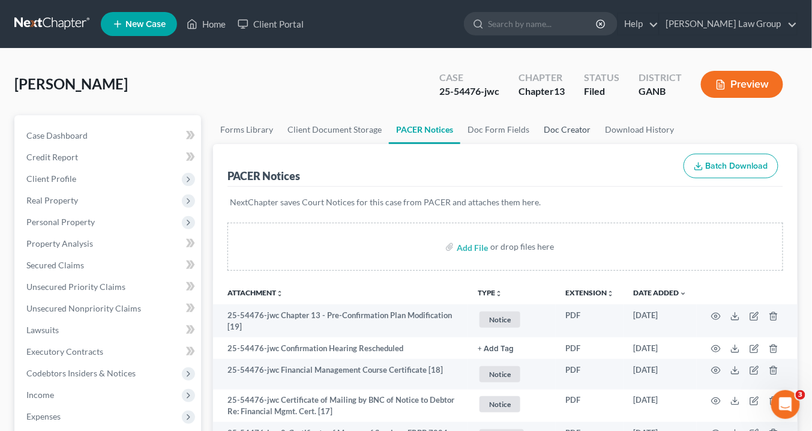
click at [554, 129] on link "Doc Creator" at bounding box center [567, 129] width 61 height 29
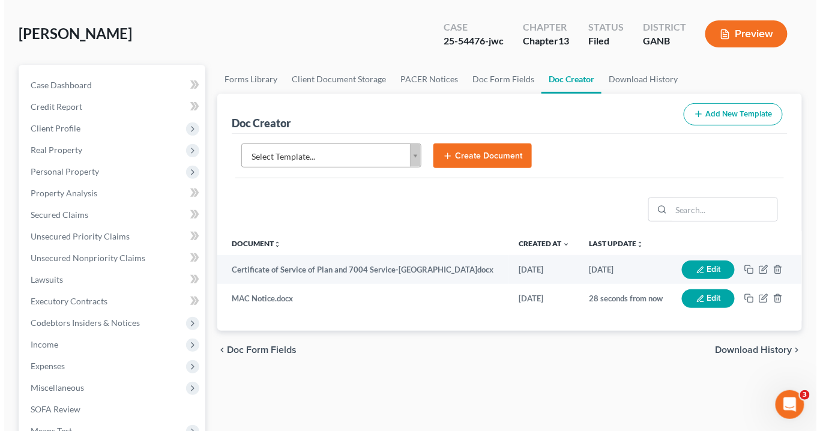
scroll to position [96, 0]
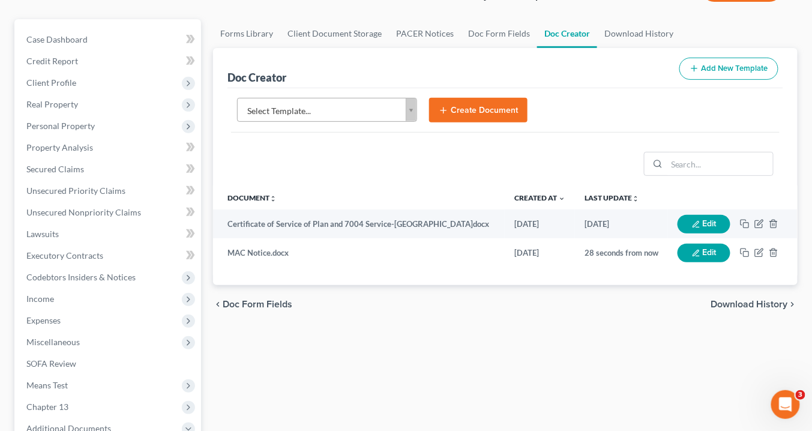
click at [441, 108] on icon "submit" at bounding box center [444, 111] width 10 height 10
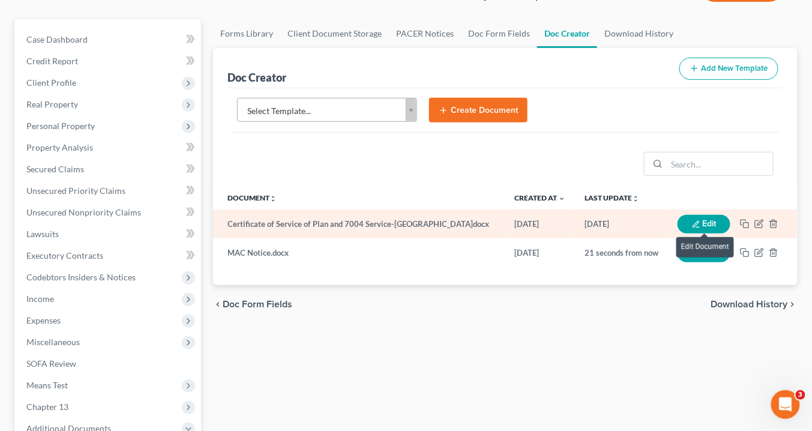
click at [695, 220] on icon "button" at bounding box center [696, 224] width 8 height 8
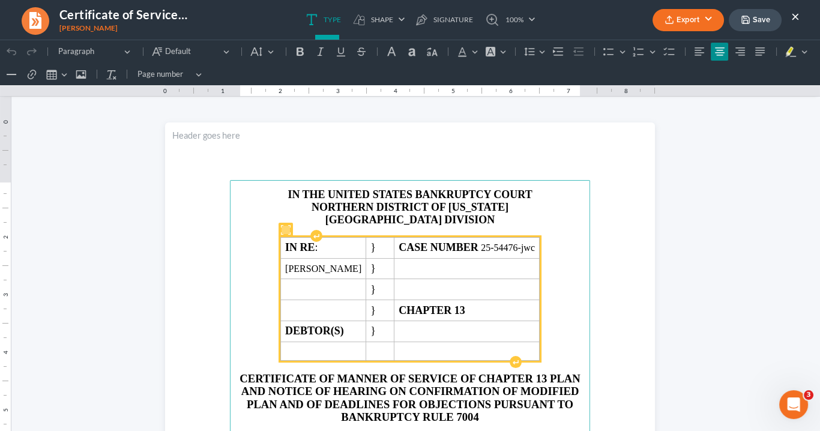
scroll to position [144, 0]
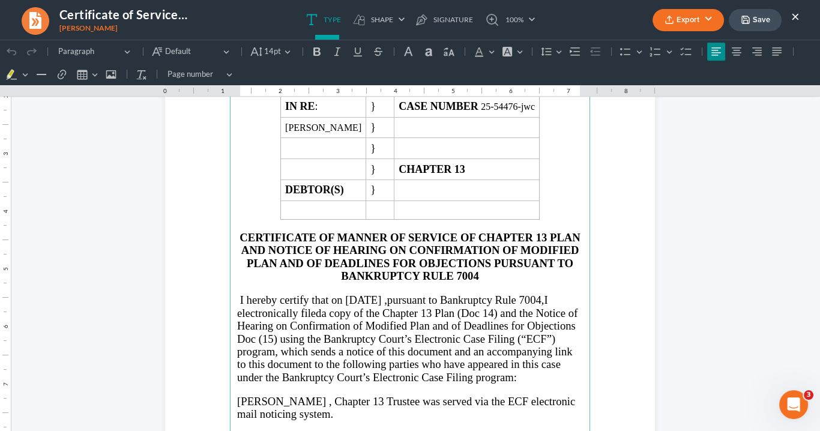
click at [381, 294] on span "[DATE]" at bounding box center [363, 300] width 36 height 13
drag, startPoint x: 374, startPoint y: 292, endPoint x: 381, endPoint y: 291, distance: 7.4
click at [375, 294] on span "[DATE]" at bounding box center [363, 300] width 36 height 13
click at [528, 307] on span "a copy of the Chapter 13 Plan (Doc 14) and the Notice of Hearing on Confirmatio…" at bounding box center [407, 326] width 340 height 38
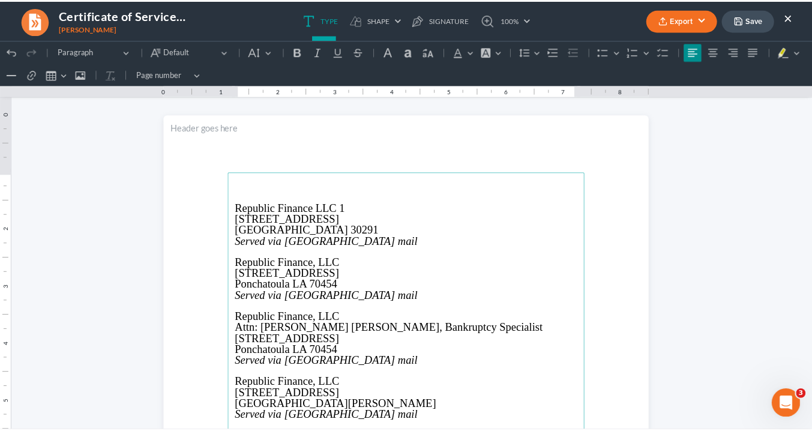
scroll to position [482, 0]
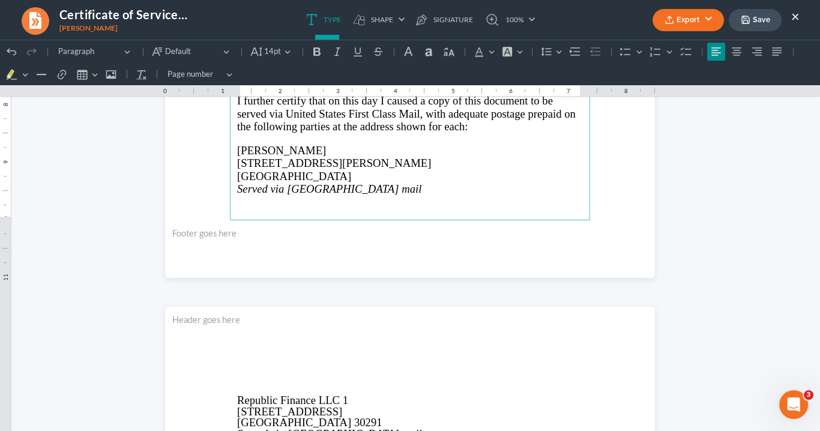
click at [682, 24] on button "Export" at bounding box center [688, 20] width 71 height 22
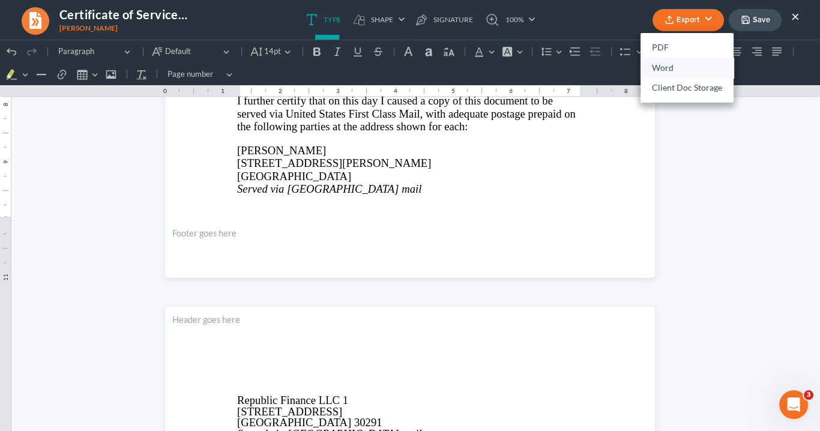
click at [666, 61] on link "Word" at bounding box center [687, 68] width 93 height 20
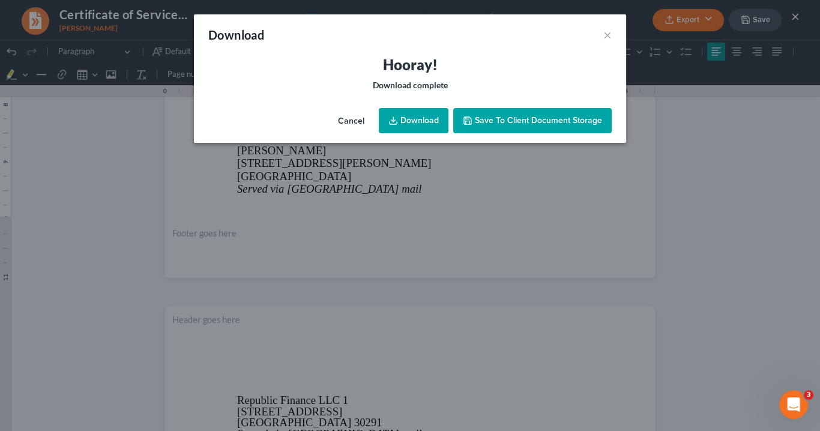
click at [417, 113] on link "Download" at bounding box center [414, 120] width 70 height 25
click at [604, 38] on button "×" at bounding box center [607, 35] width 8 height 14
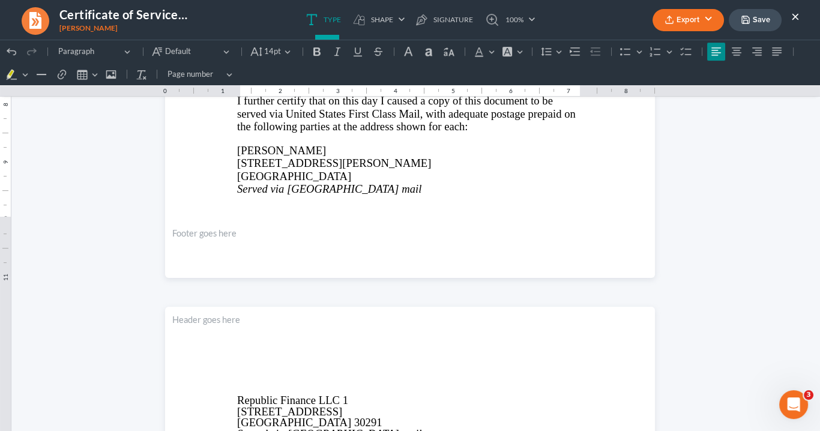
click at [791, 14] on button "×" at bounding box center [795, 16] width 8 height 14
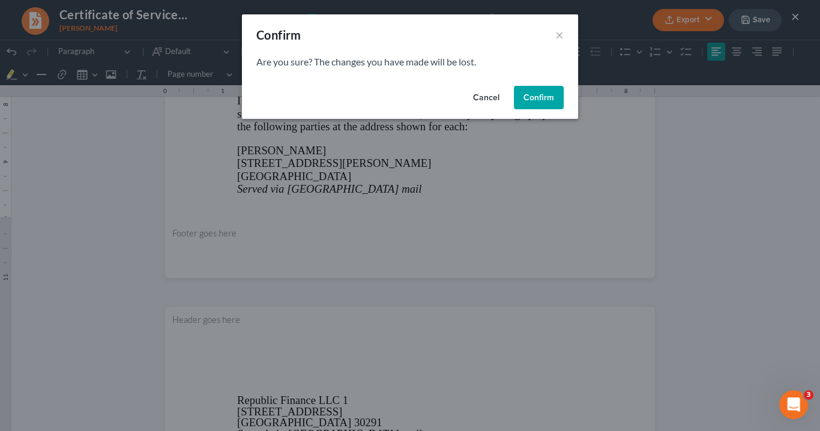
click at [541, 97] on button "Confirm" at bounding box center [539, 98] width 50 height 24
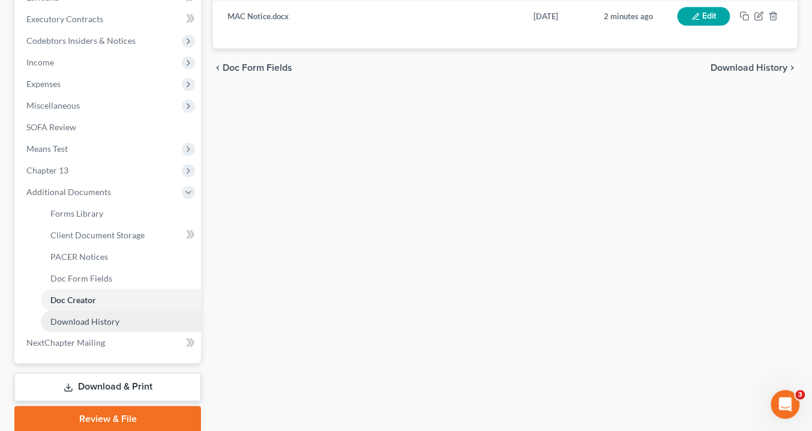
scroll to position [378, 0]
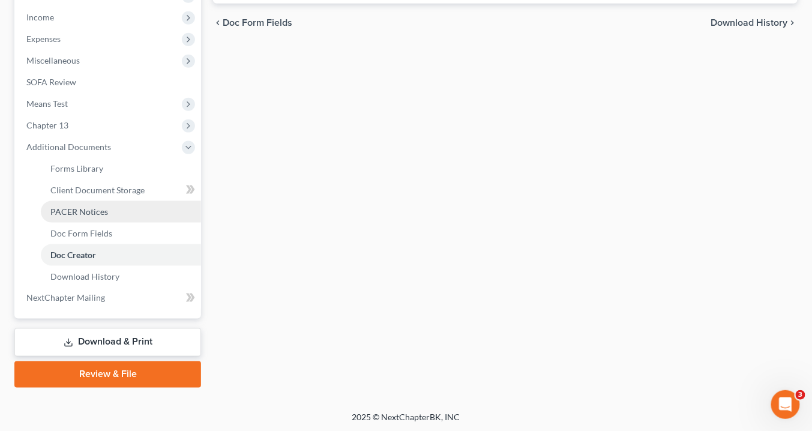
click at [102, 208] on span "PACER Notices" at bounding box center [79, 212] width 58 height 10
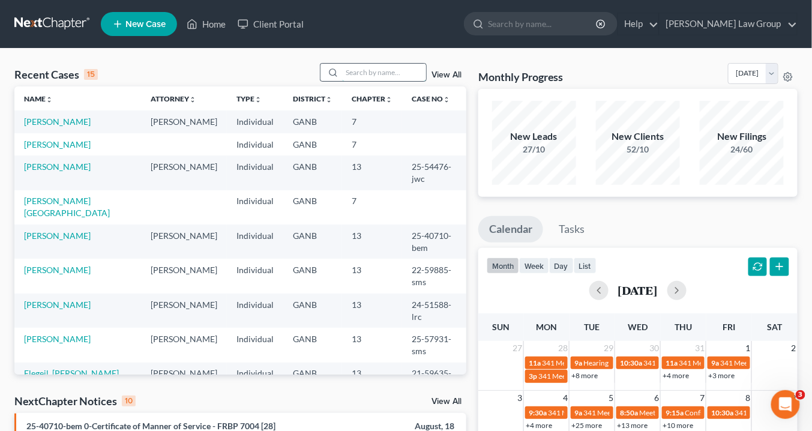
click at [367, 73] on input "search" at bounding box center [384, 72] width 84 height 17
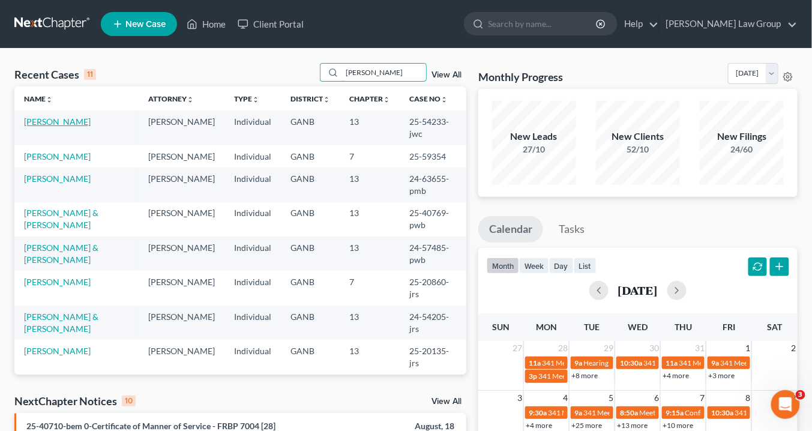
type input "Thomas"
click at [71, 119] on link "Thomas, Florine" at bounding box center [57, 121] width 67 height 10
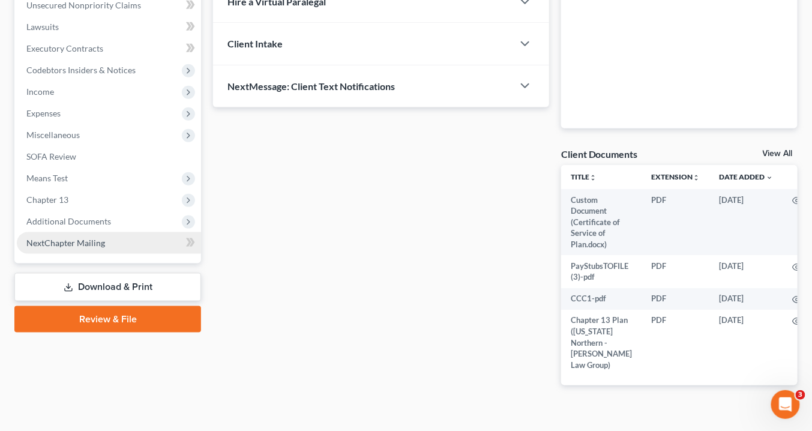
scroll to position [318, 0]
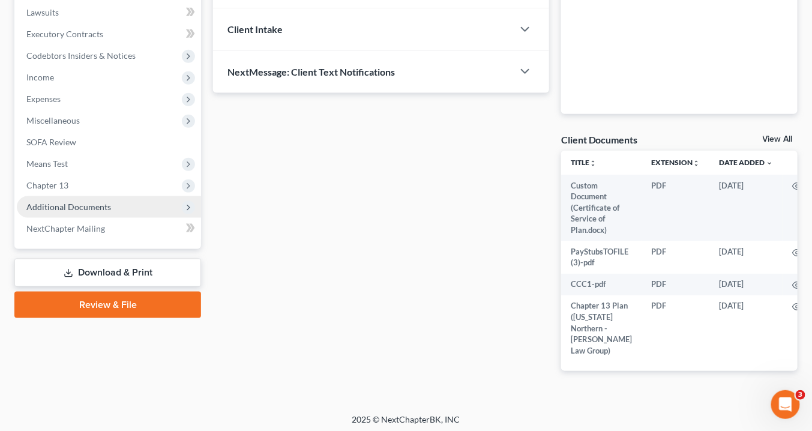
click at [119, 207] on span "Additional Documents" at bounding box center [109, 207] width 184 height 22
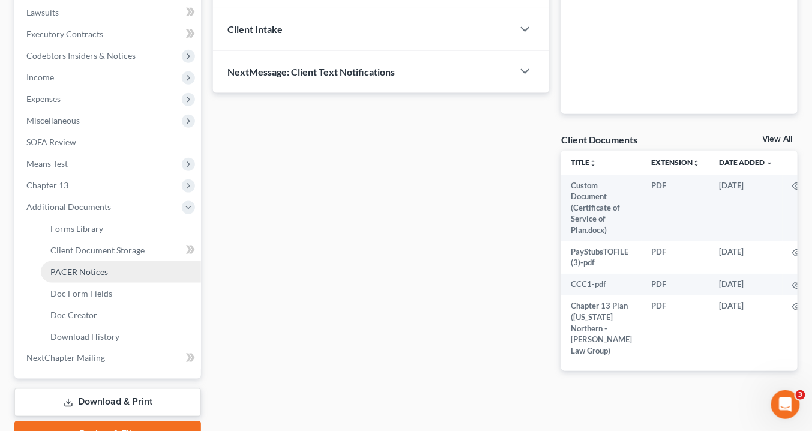
click at [112, 269] on link "PACER Notices" at bounding box center [121, 272] width 160 height 22
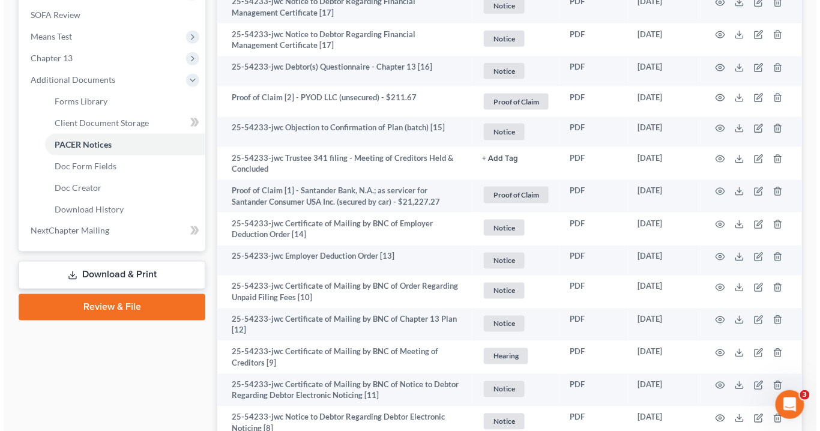
scroll to position [496, 0]
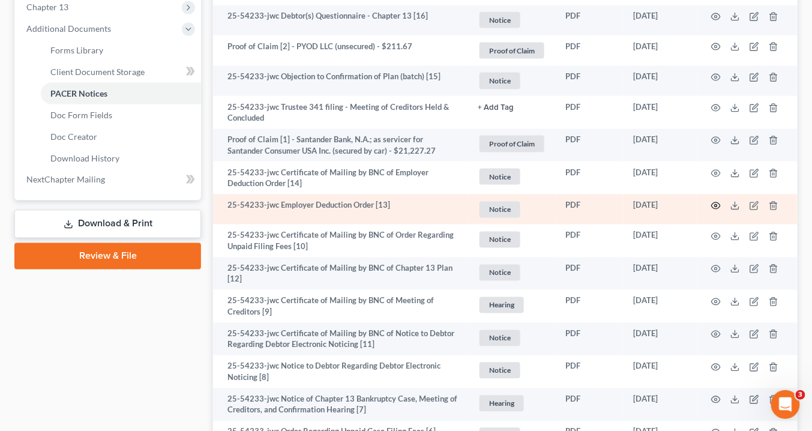
click at [718, 202] on icon "button" at bounding box center [716, 206] width 10 height 10
